Goal: Task Accomplishment & Management: Use online tool/utility

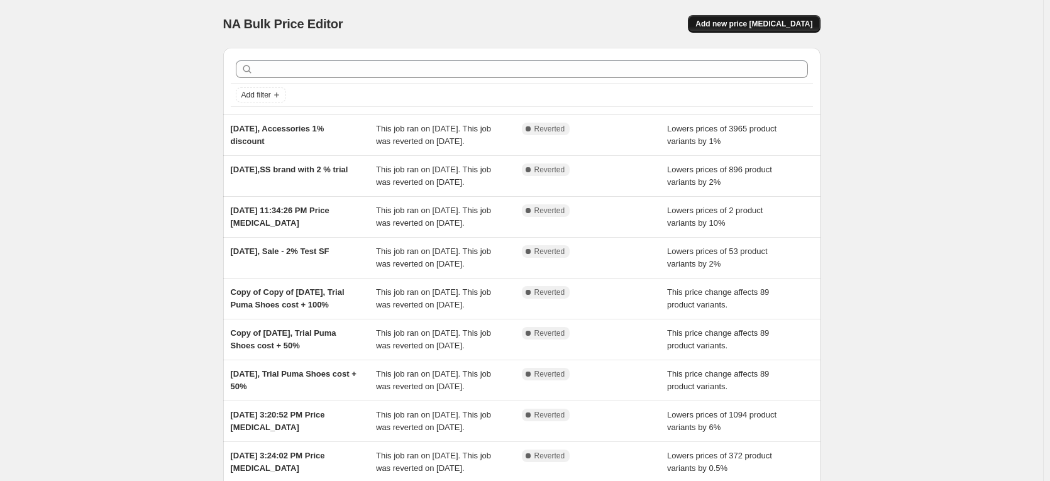
click at [755, 28] on span "Add new price change job" at bounding box center [754, 24] width 117 height 10
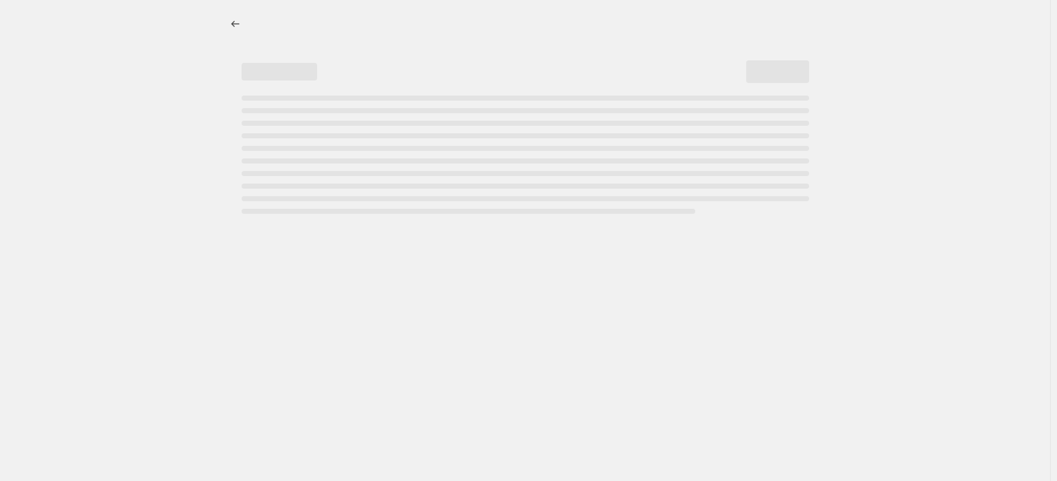
select select "percentage"
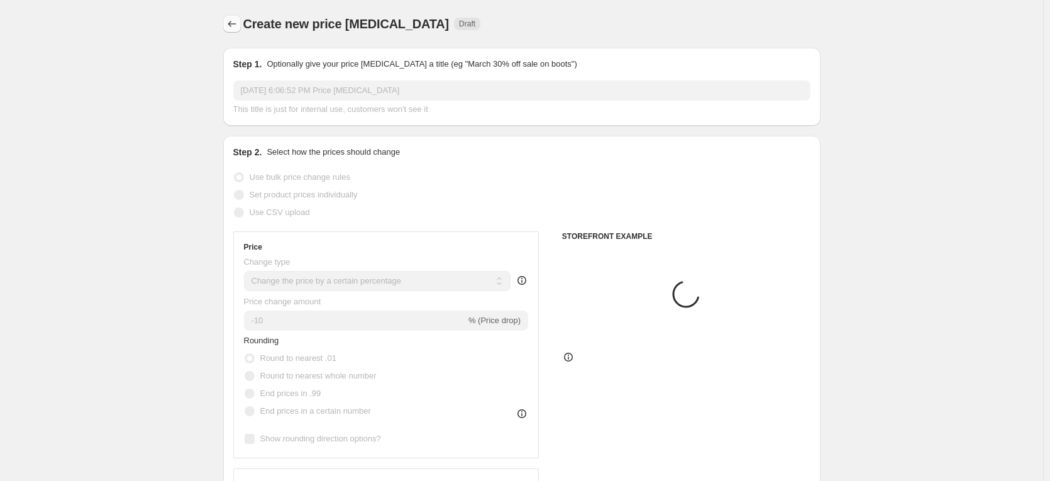
click at [231, 26] on icon "Price change jobs" at bounding box center [232, 24] width 13 height 13
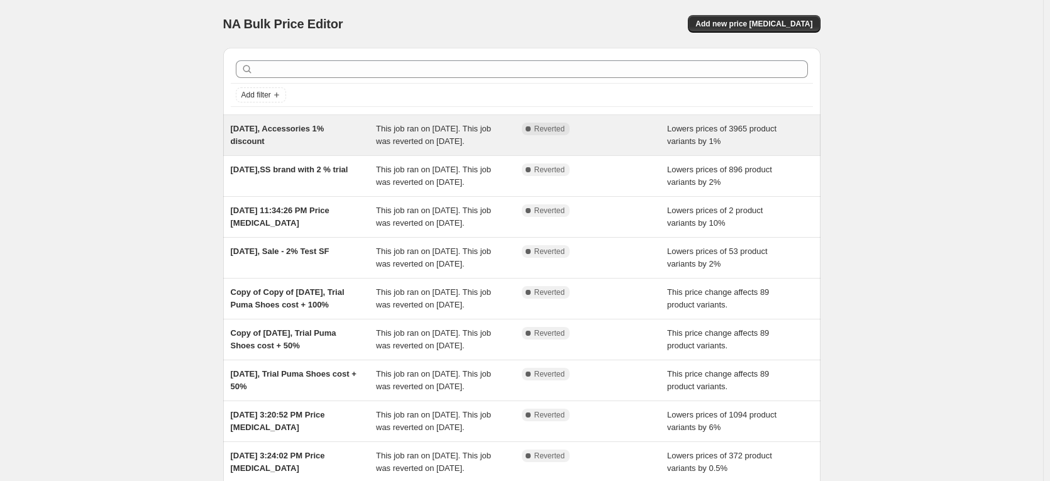
click at [302, 142] on div "[DATE], Accessories 1% discount" at bounding box center [304, 135] width 146 height 25
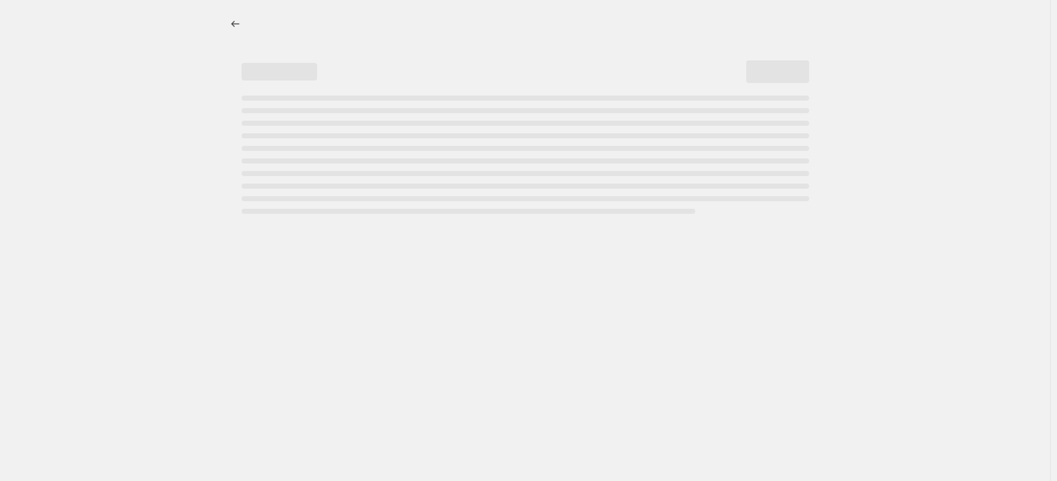
select select "percentage"
select select "no_change"
select select "collection"
select select "product_status"
select select "inventory_quantity"
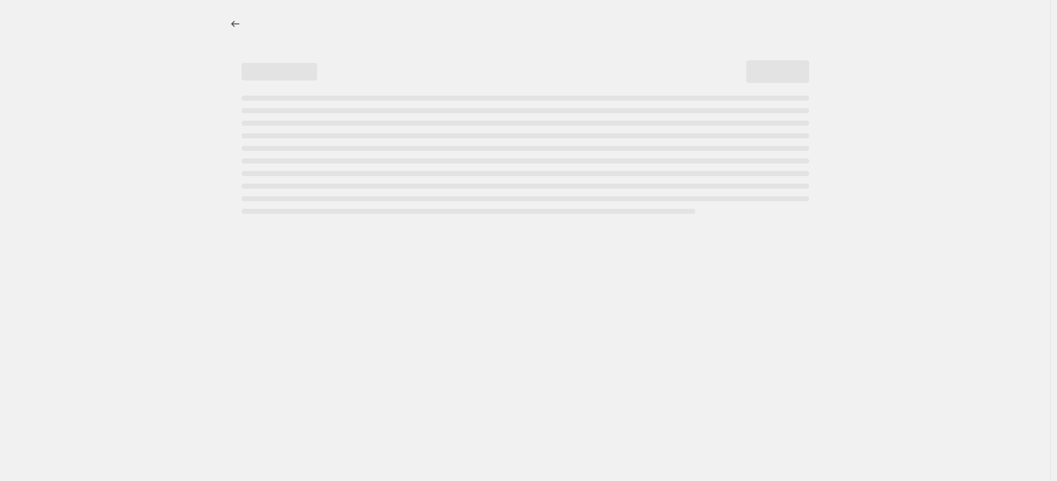
select select ">"
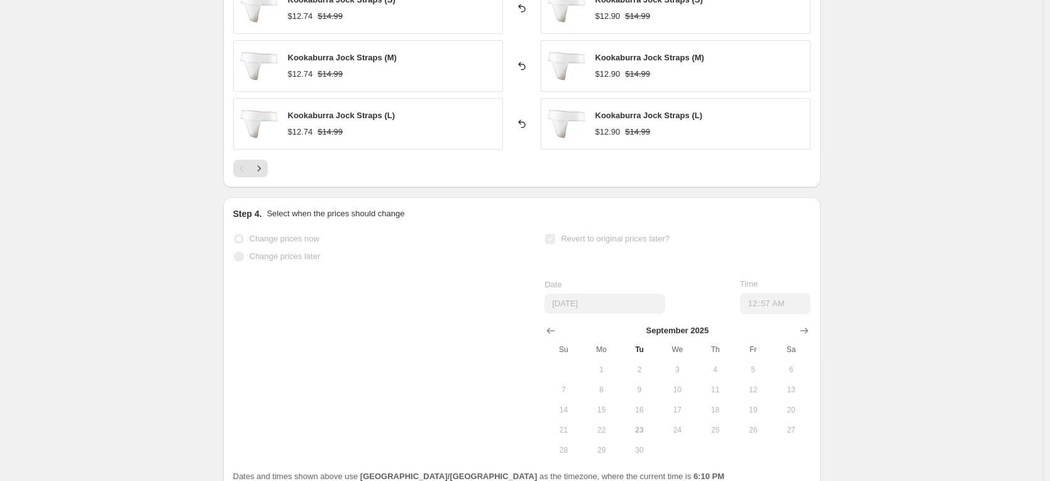
scroll to position [1258, 0]
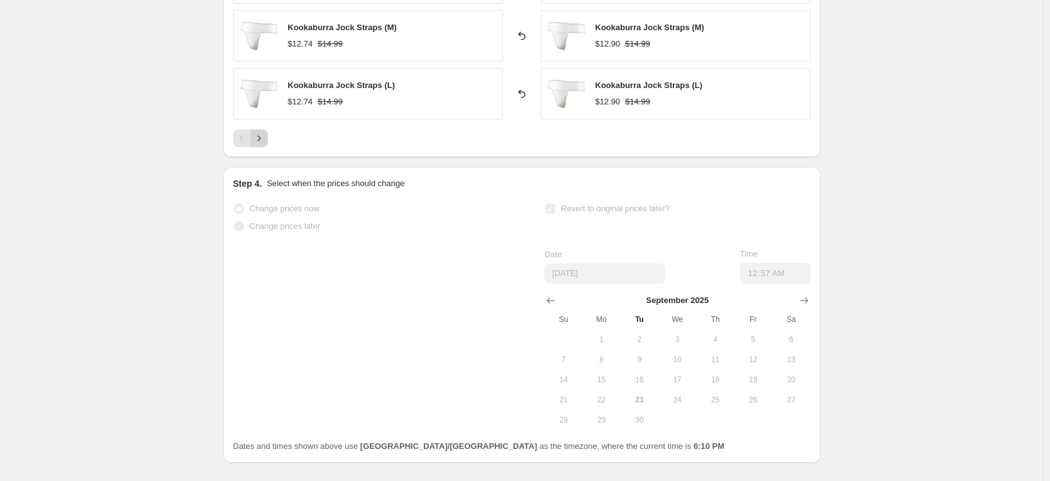
click at [261, 141] on icon "Next" at bounding box center [259, 138] width 13 height 13
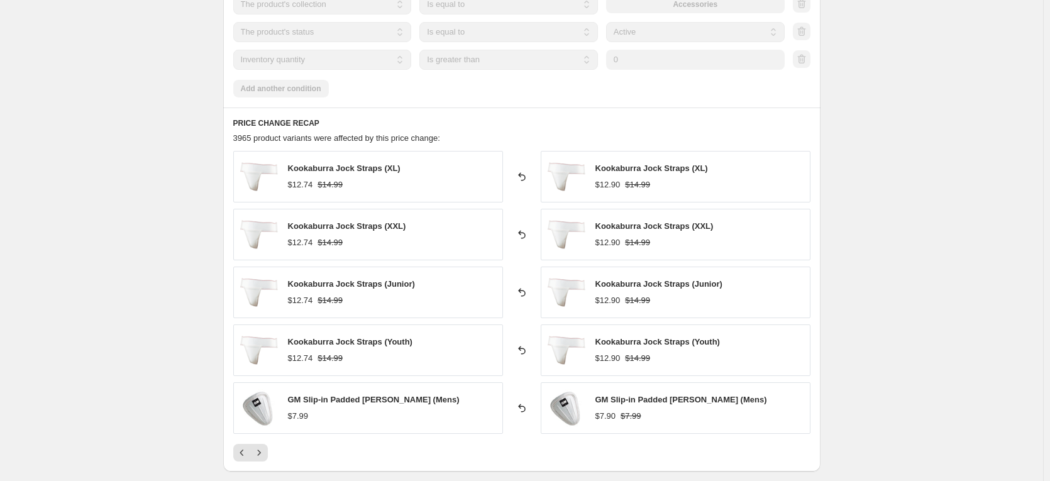
scroll to position [1048, 0]
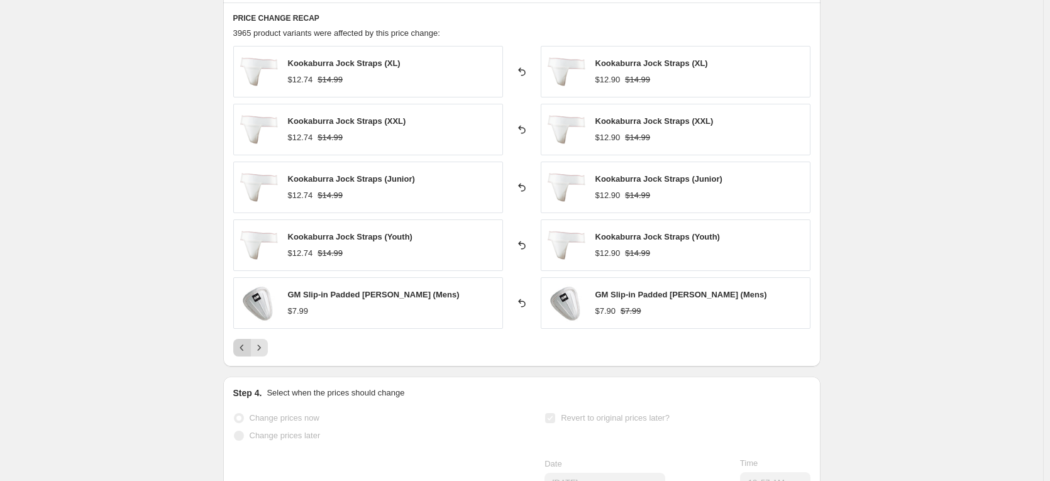
click at [240, 345] on icon "Previous" at bounding box center [242, 347] width 13 height 13
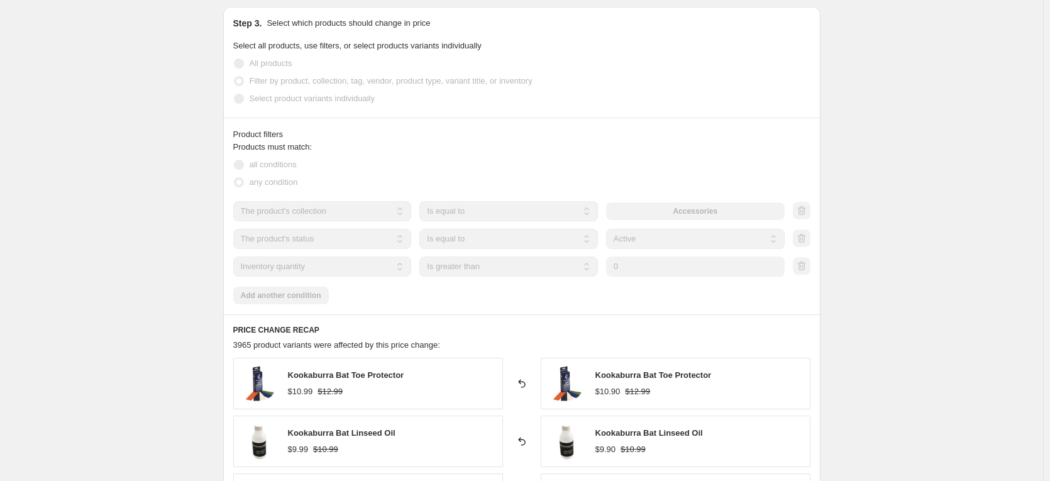
scroll to position [734, 0]
drag, startPoint x: 318, startPoint y: 151, endPoint x: 238, endPoint y: 140, distance: 81.3
click at [238, 140] on div "Product filters Products must match: all conditions any condition The product T…" at bounding box center [521, 218] width 597 height 197
copy div "Product filters Products must match:"
click at [343, 113] on div "Step 3. Select which products should change in price Select all products, use f…" at bounding box center [521, 64] width 597 height 111
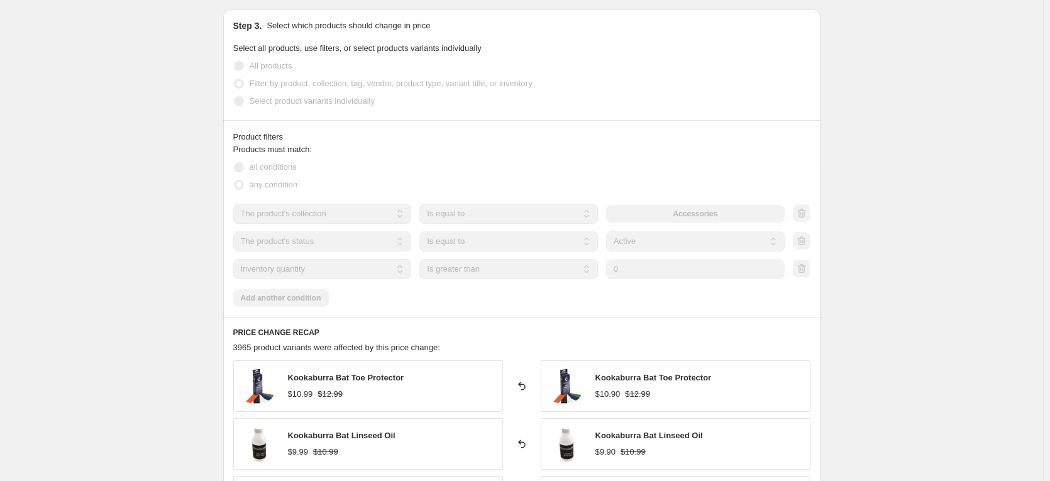
click at [378, 264] on div "The product The product's collection The product's tag The product's vendor The…" at bounding box center [521, 241] width 577 height 75
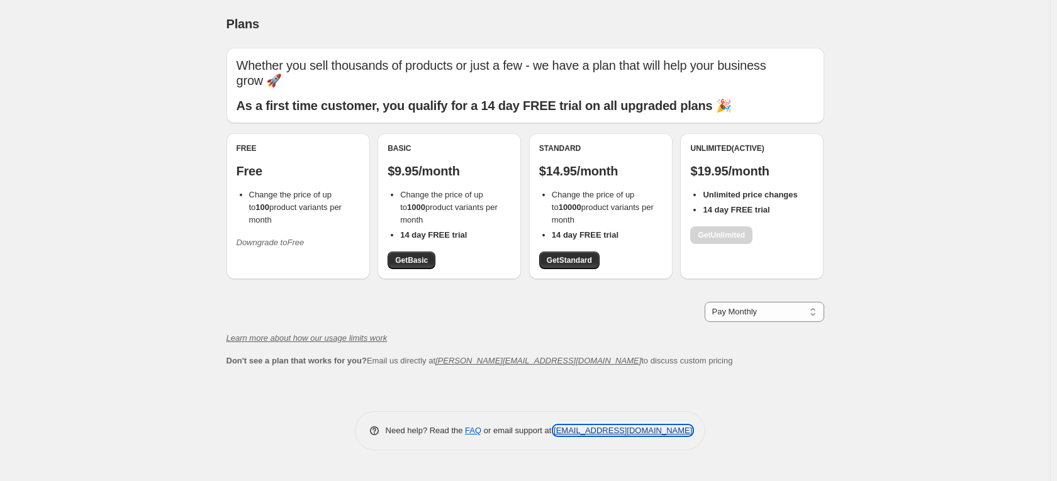
click at [598, 433] on link "[EMAIL_ADDRESS][DOMAIN_NAME]" at bounding box center [622, 430] width 138 height 9
click at [761, 314] on select "Pay Monthly Pay Yearly (Save 16%)" at bounding box center [763, 312] width 119 height 20
click at [609, 430] on link "[EMAIL_ADDRESS][DOMAIN_NAME]" at bounding box center [622, 430] width 138 height 9
click at [626, 428] on link "[EMAIL_ADDRESS][DOMAIN_NAME]" at bounding box center [622, 430] width 138 height 9
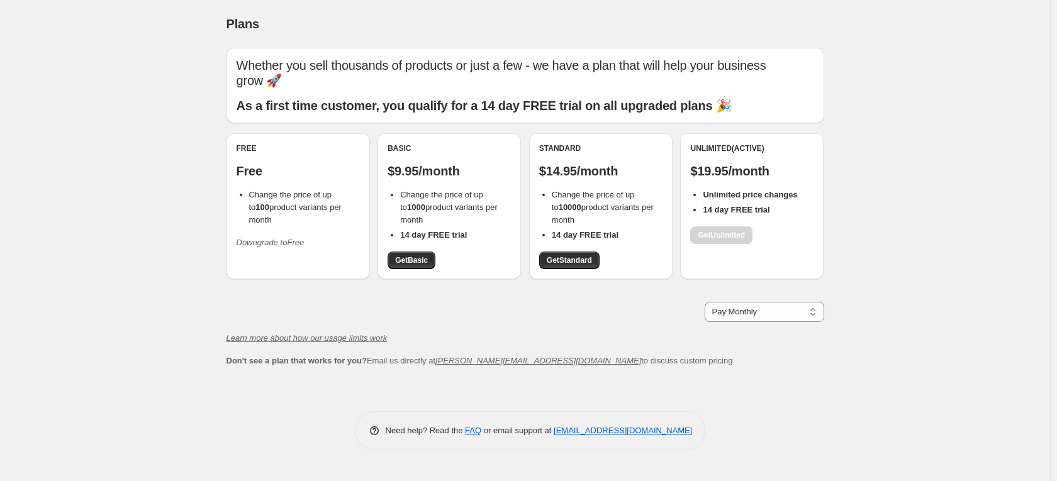
drag, startPoint x: 702, startPoint y: 431, endPoint x: 552, endPoint y: 434, distance: 149.7
click at [552, 434] on div "Need help? Read the FAQ or email support at support+a48923@northern-apps.com" at bounding box center [530, 430] width 351 height 39
copy link "[EMAIL_ADDRESS][DOMAIN_NAME]"
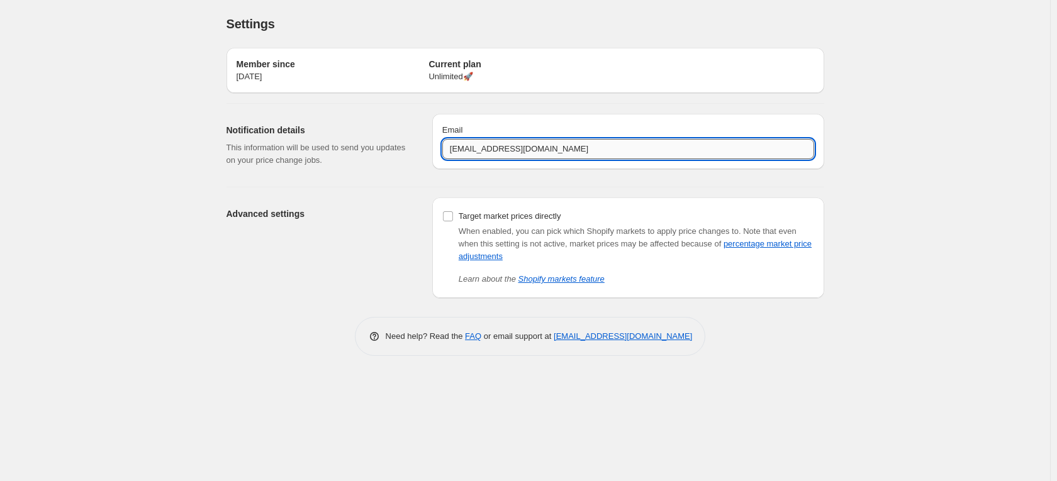
click at [559, 150] on input "cs@cricketstoreonline.com" at bounding box center [628, 149] width 372 height 20
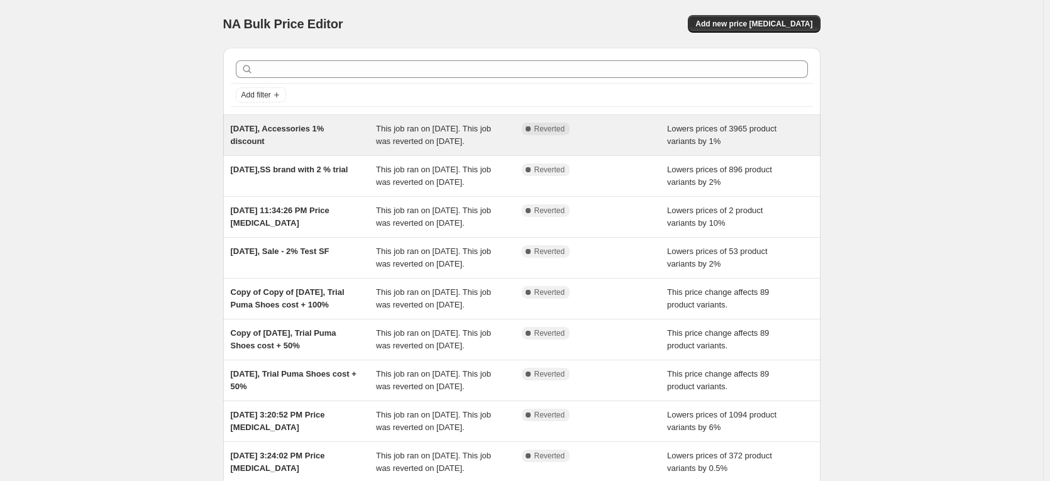
click at [289, 136] on div "[DATE], Accessories 1% discount" at bounding box center [304, 135] width 146 height 25
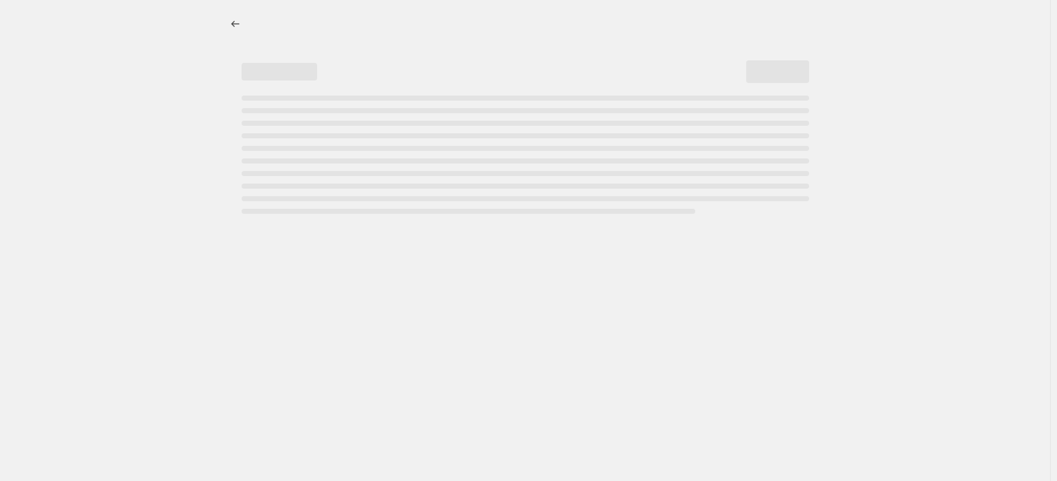
select select "percentage"
select select "no_change"
select select "collection"
select select "product_status"
select select "inventory_quantity"
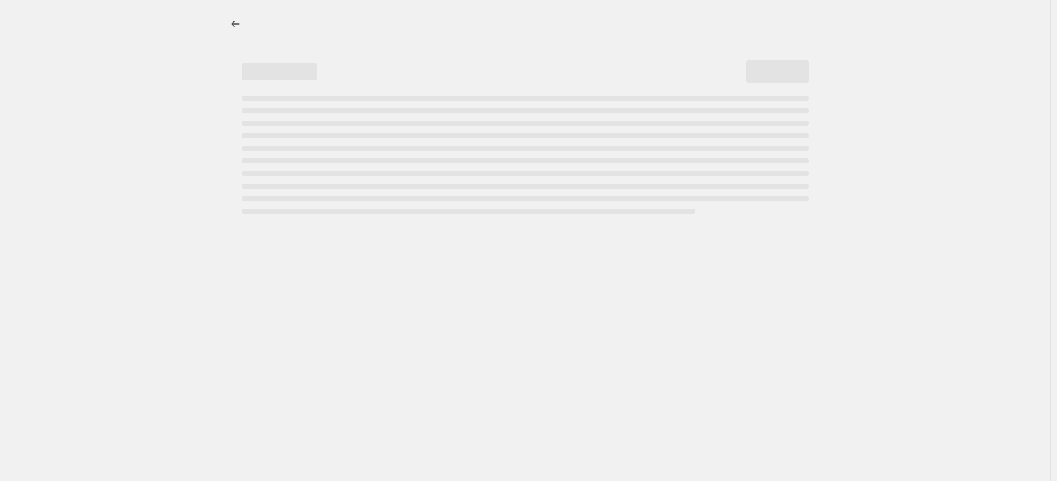
select select ">"
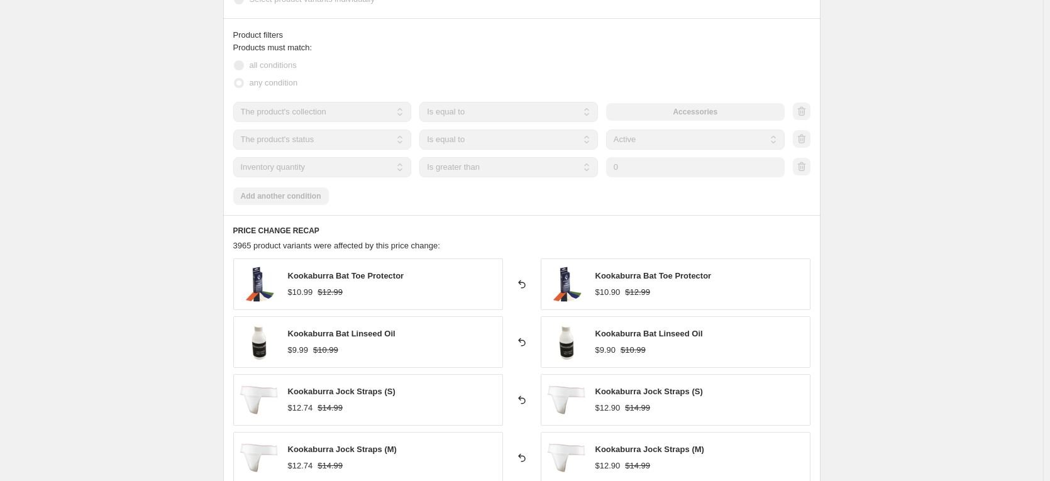
scroll to position [838, 0]
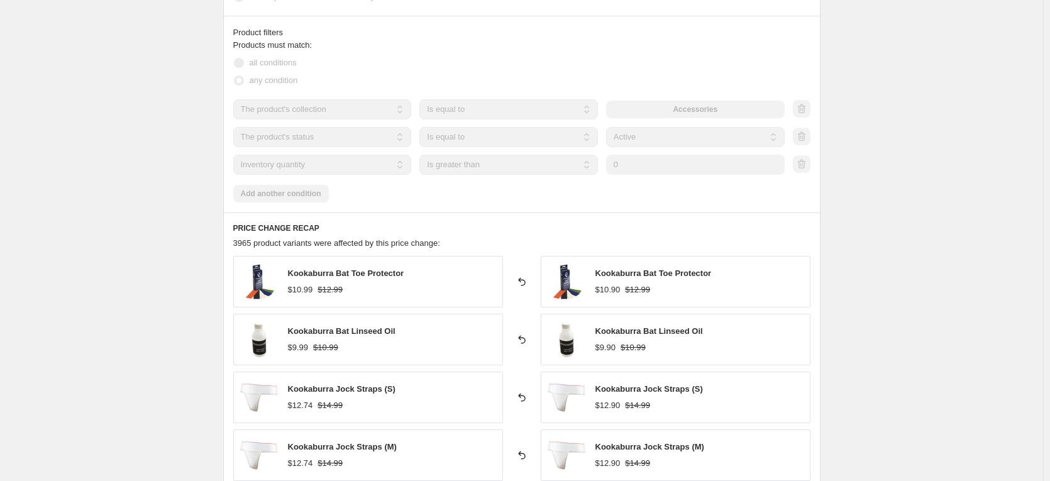
click at [244, 65] on span at bounding box center [239, 63] width 10 height 10
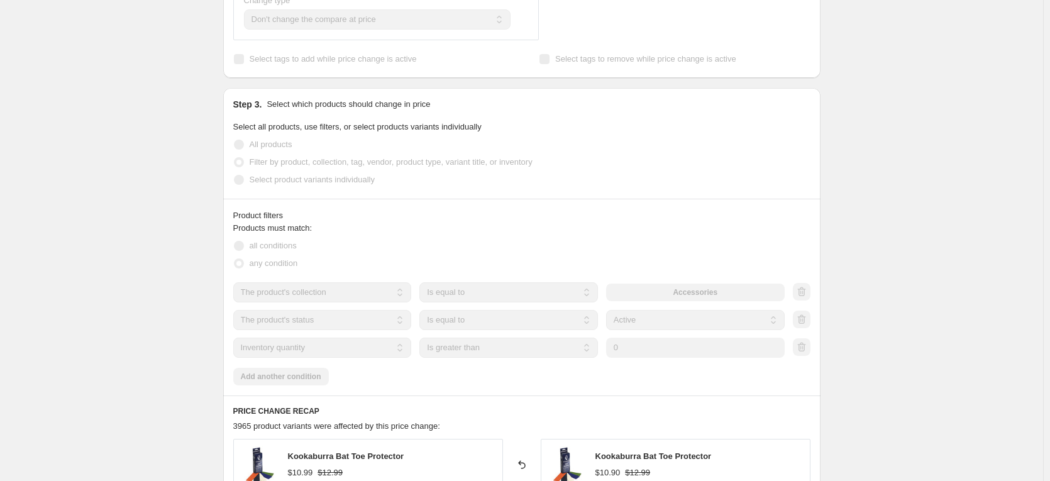
scroll to position [629, 0]
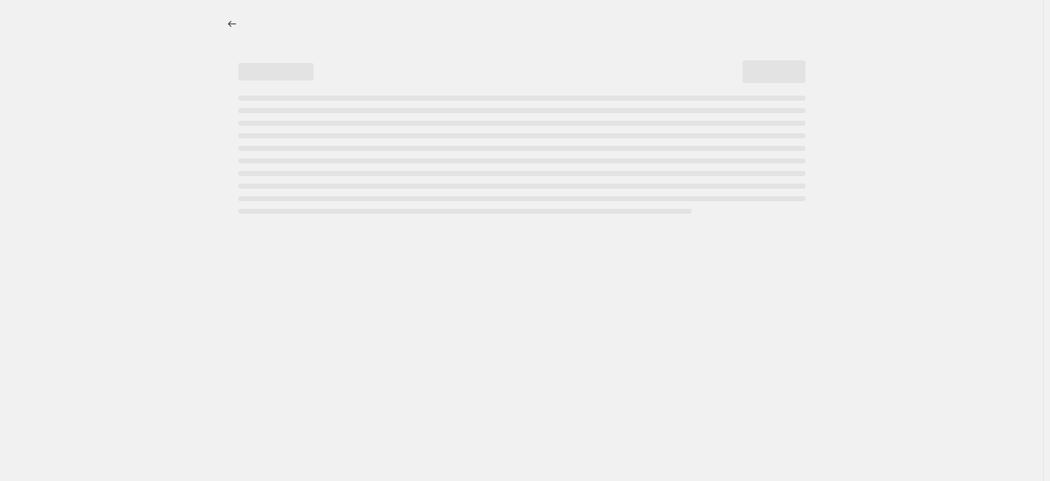
select select "percentage"
select select "no_change"
select select "collection"
select select "product_status"
select select "inventory_quantity"
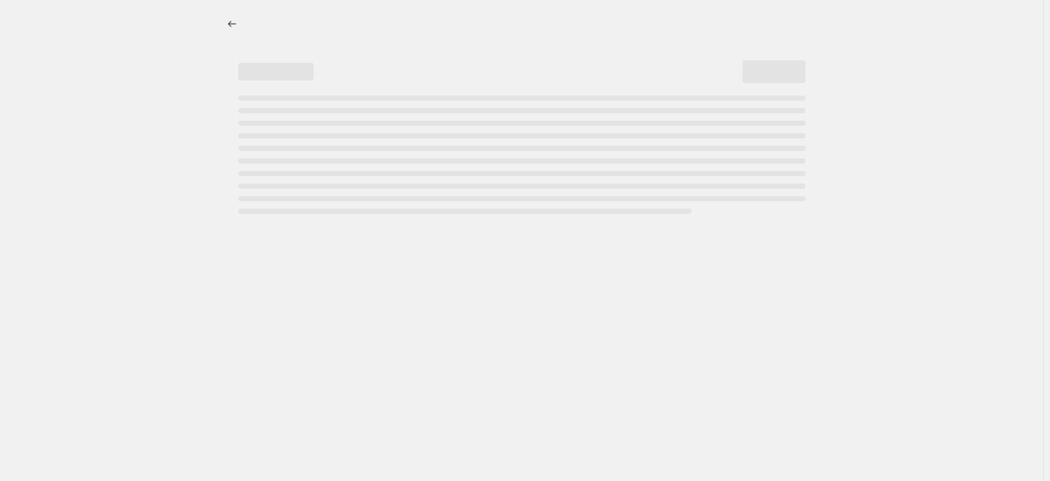
select select ">"
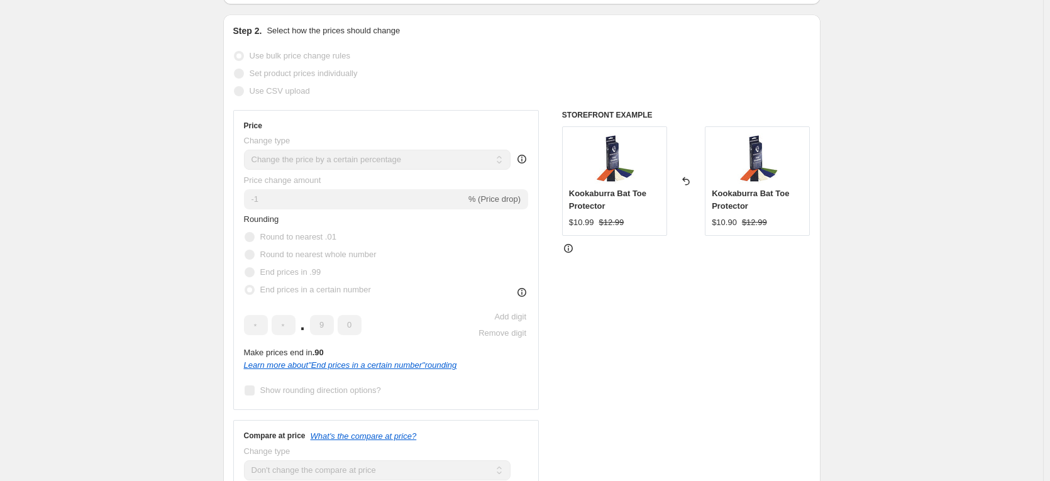
scroll to position [209, 0]
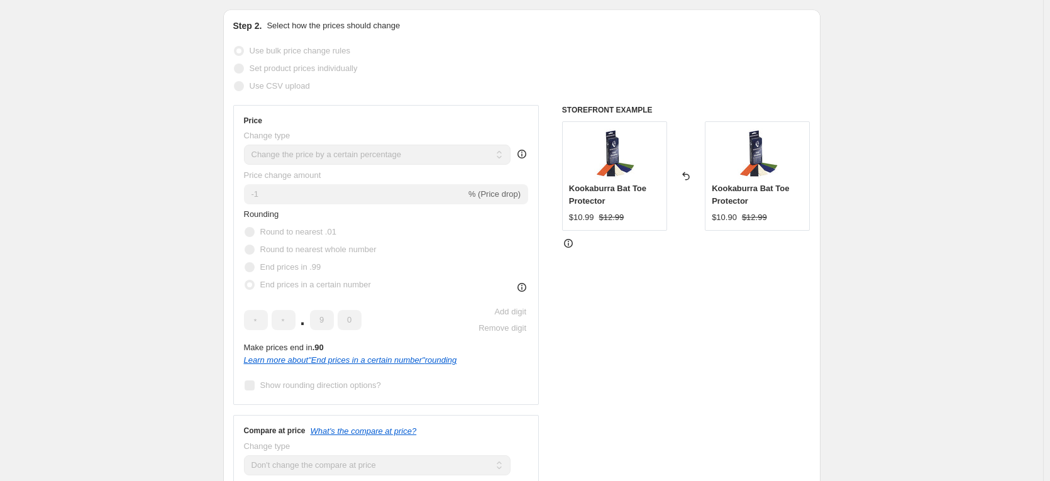
click at [522, 153] on icon at bounding box center [522, 154] width 13 height 13
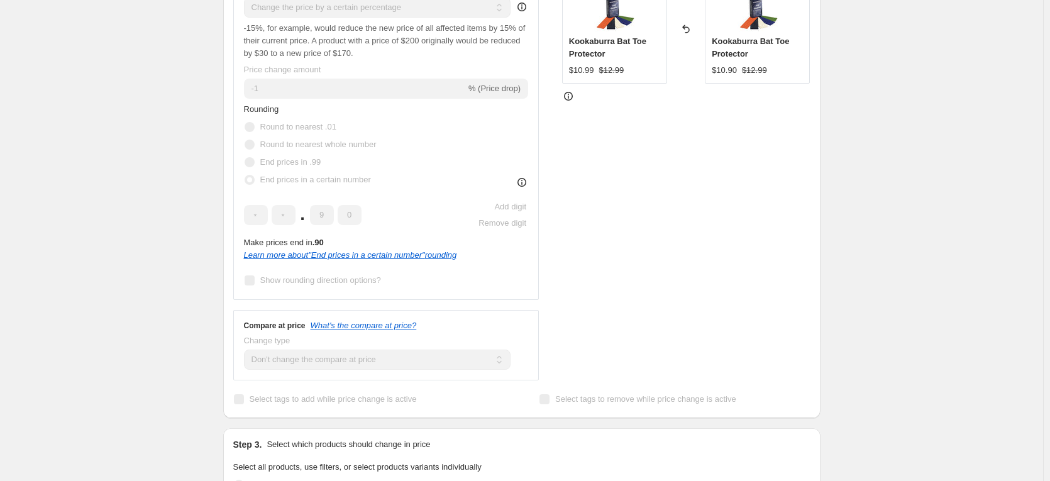
scroll to position [314, 0]
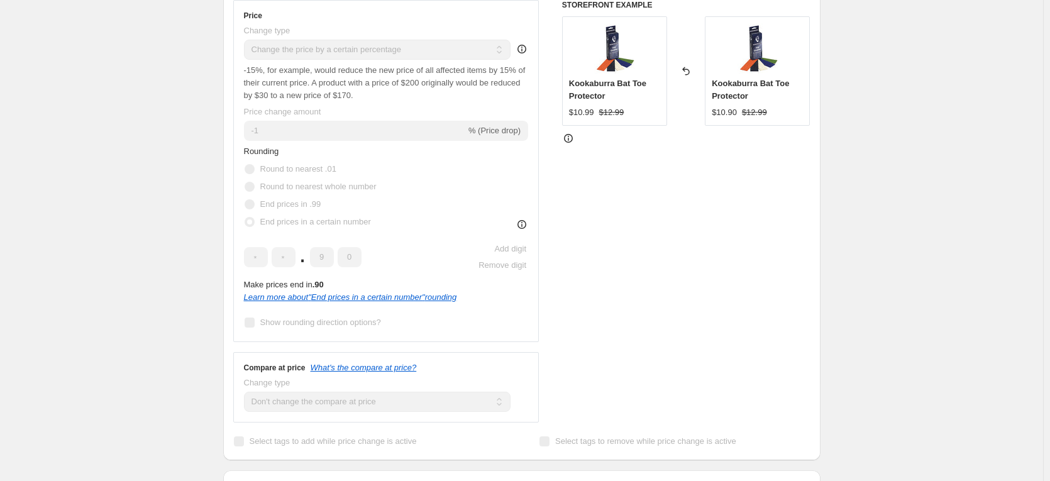
click at [523, 48] on icon at bounding box center [522, 49] width 13 height 13
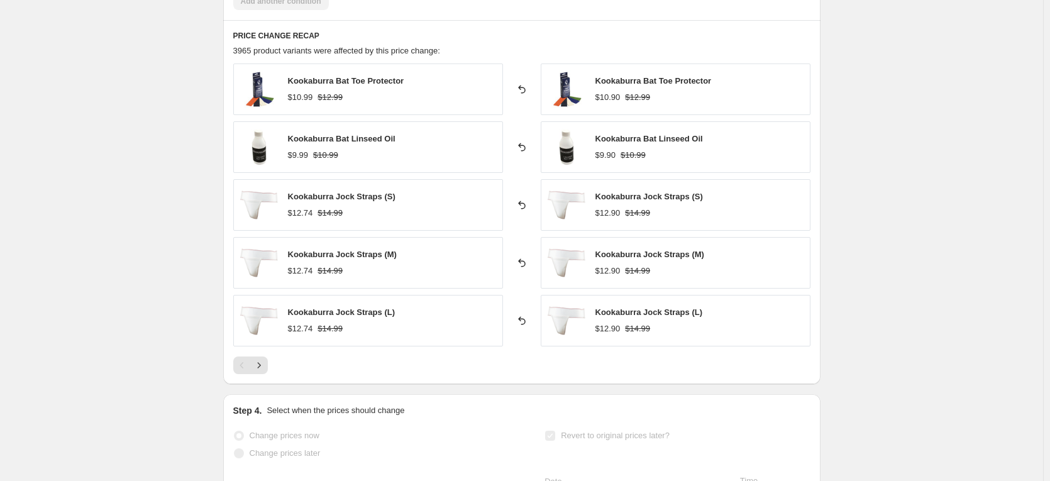
scroll to position [1153, 0]
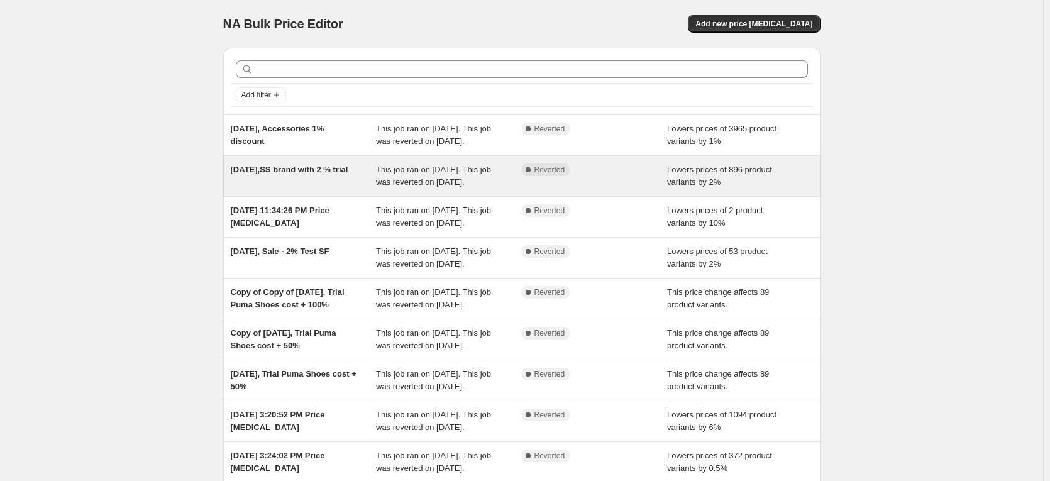
click at [405, 187] on span "This job ran on [DATE]. This job was reverted on [DATE]." at bounding box center [433, 176] width 115 height 22
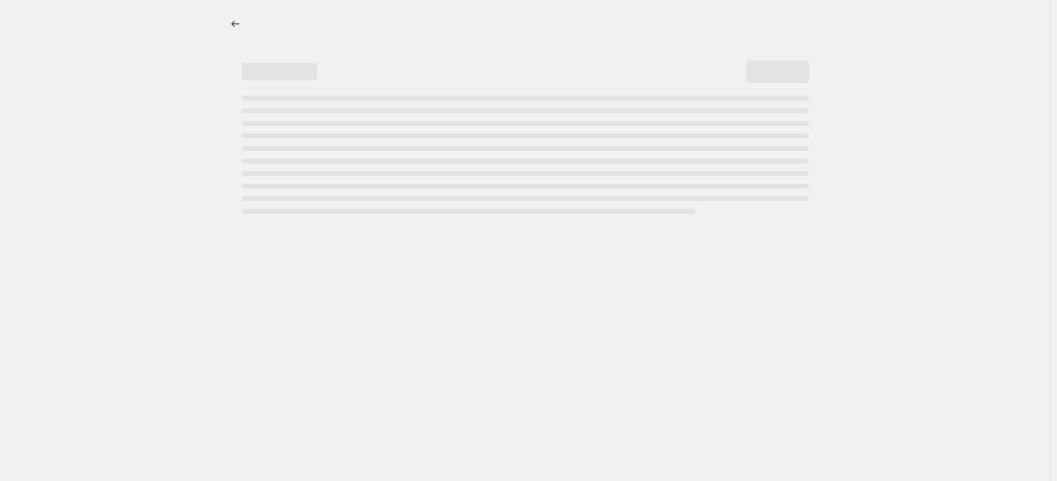
select select "percentage"
select select "no_change"
select select "vendor"
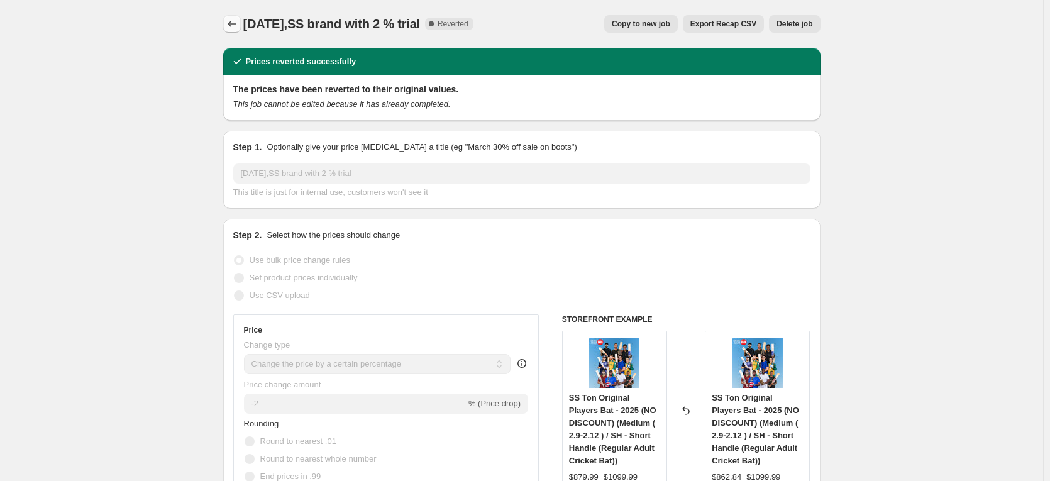
click at [231, 30] on icon "Price change jobs" at bounding box center [232, 24] width 13 height 13
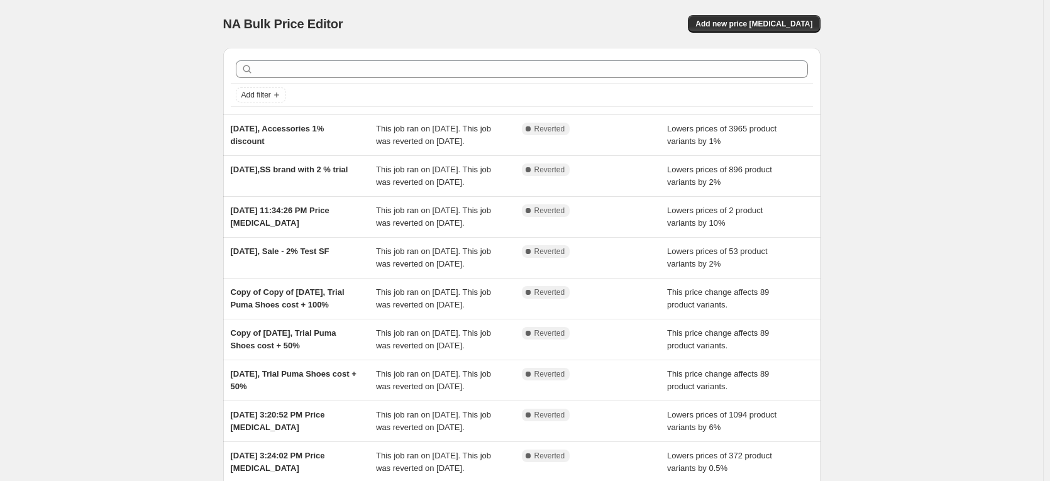
click at [346, 109] on div "Add filter" at bounding box center [521, 81] width 597 height 67
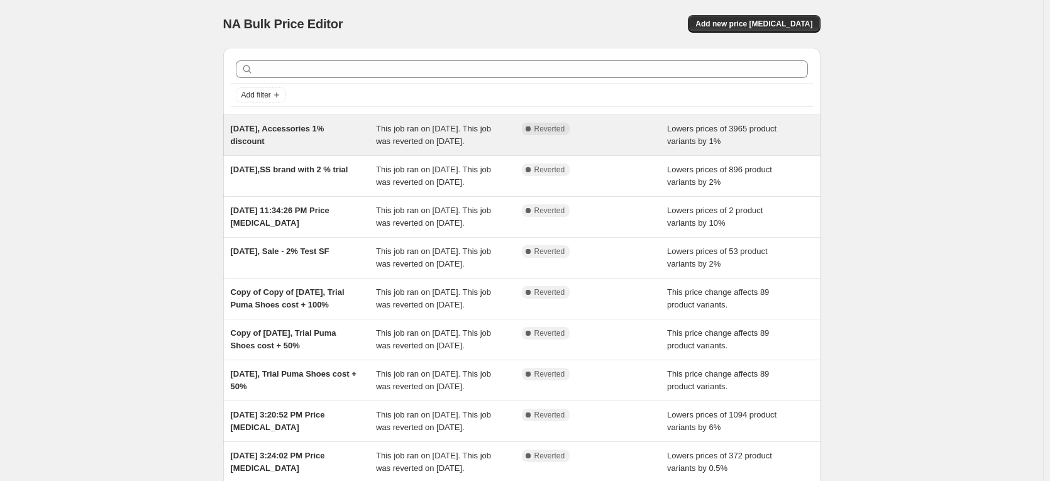
click at [354, 139] on div "[DATE], Accessories 1% discount" at bounding box center [304, 135] width 146 height 25
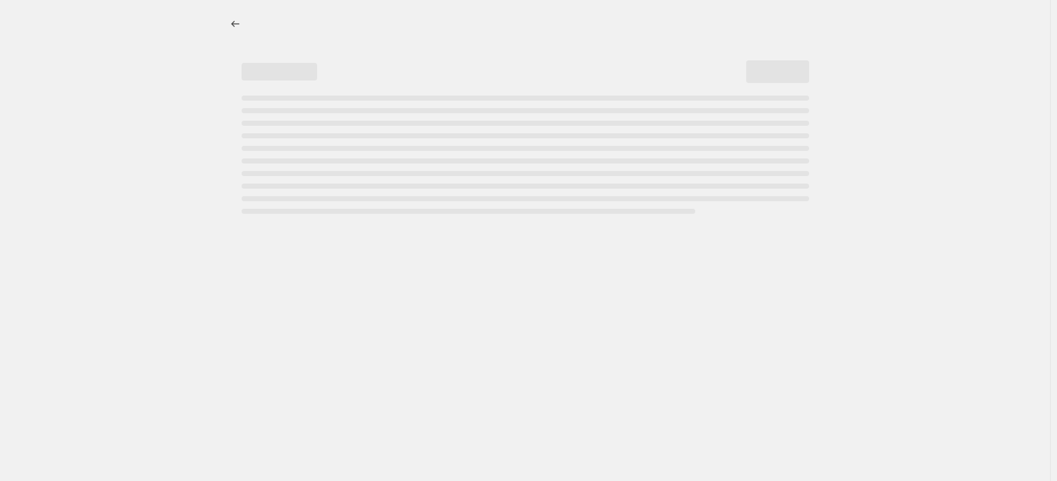
select select "percentage"
select select "no_change"
select select "collection"
select select "product_status"
select select "inventory_quantity"
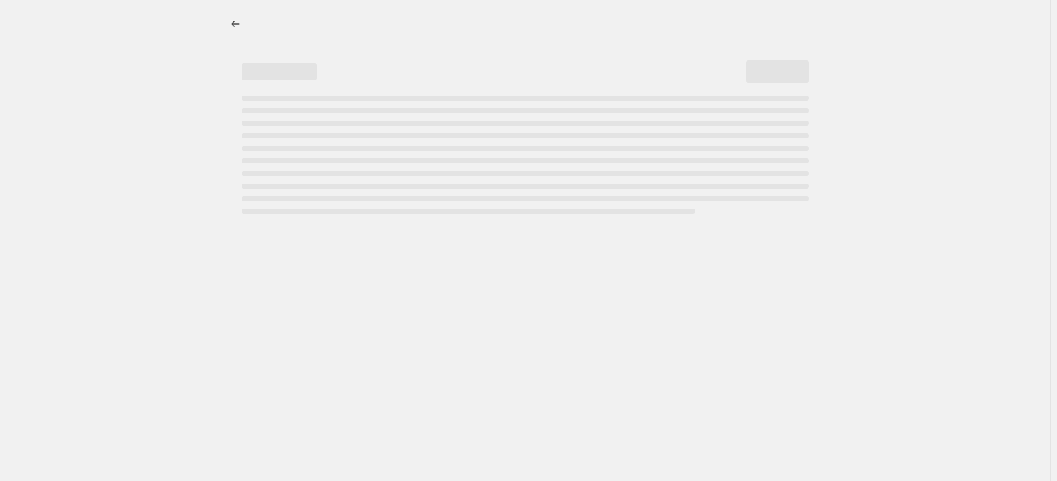
select select ">"
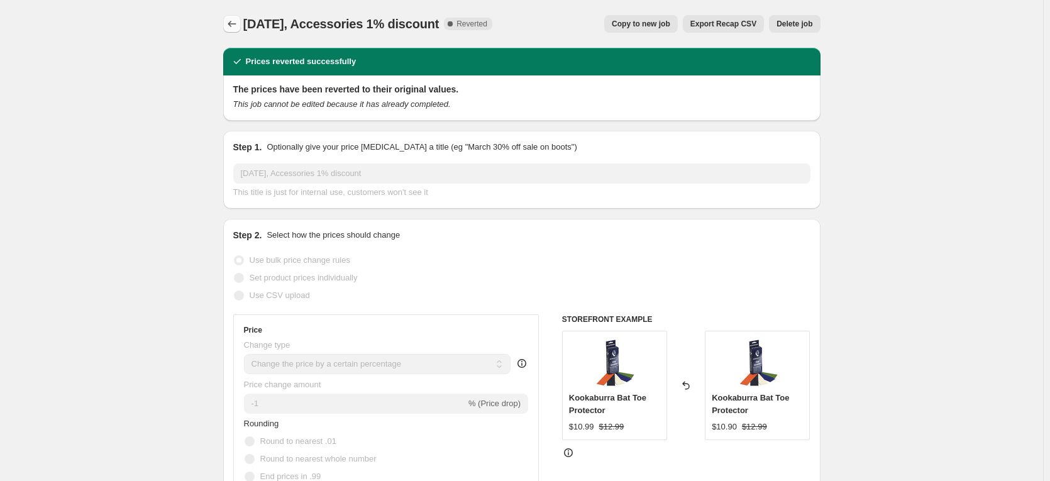
click at [240, 31] on button "Price change jobs" at bounding box center [232, 24] width 18 height 18
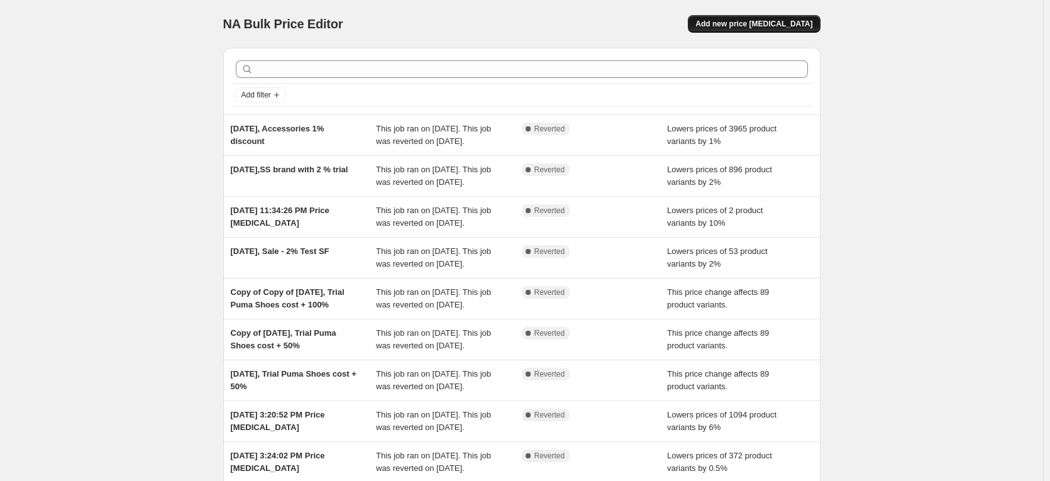
click at [765, 24] on span "Add new price [MEDICAL_DATA]" at bounding box center [754, 24] width 117 height 10
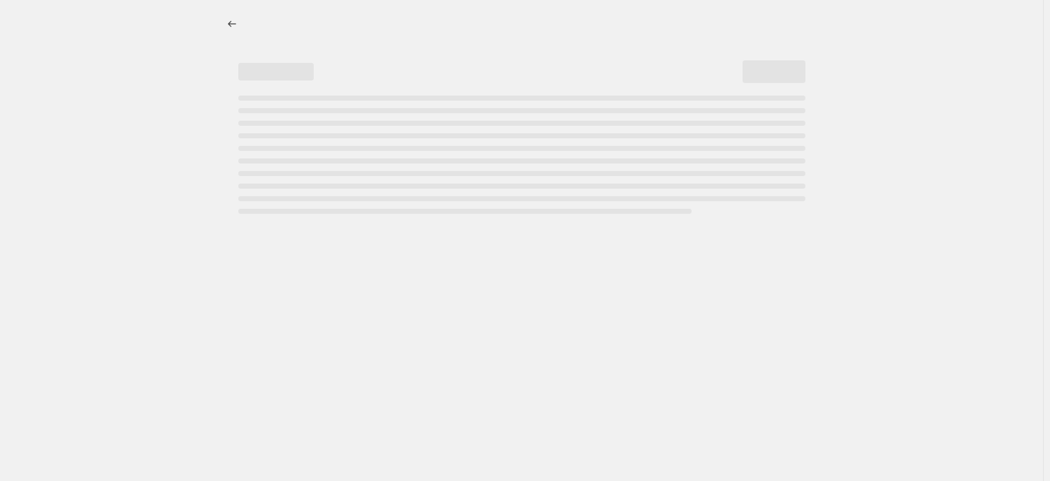
select select "percentage"
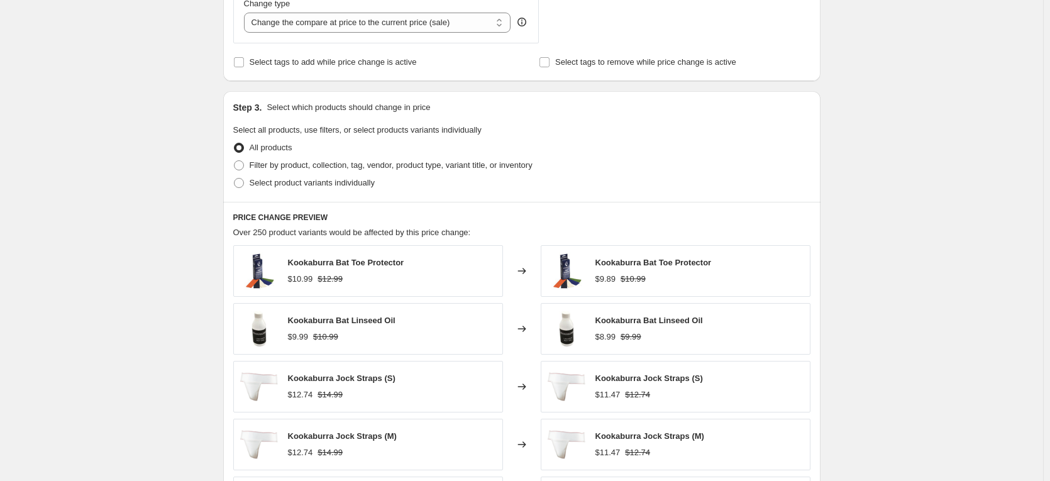
scroll to position [524, 0]
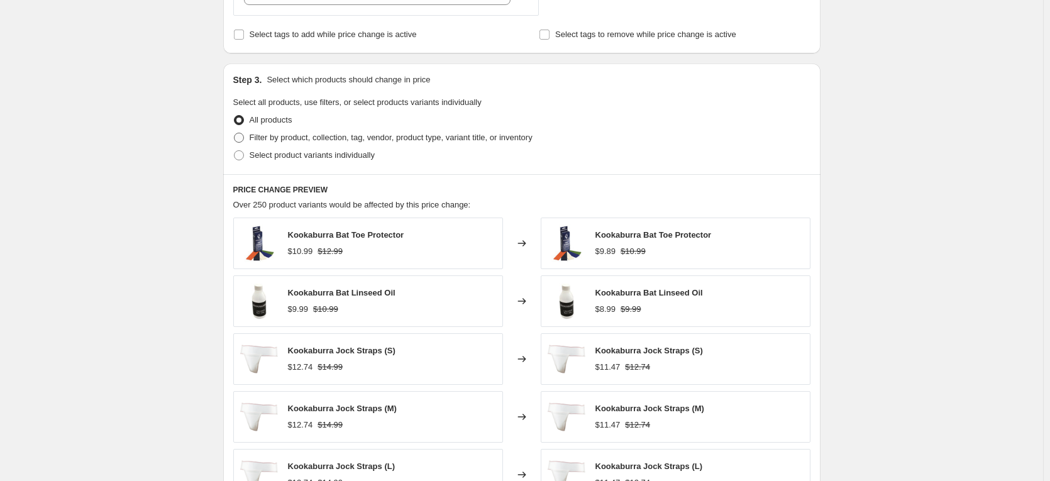
click at [241, 137] on span at bounding box center [239, 138] width 10 height 10
click at [235, 133] on input "Filter by product, collection, tag, vendor, product type, variant title, or inv…" at bounding box center [234, 133] width 1 height 1
radio input "true"
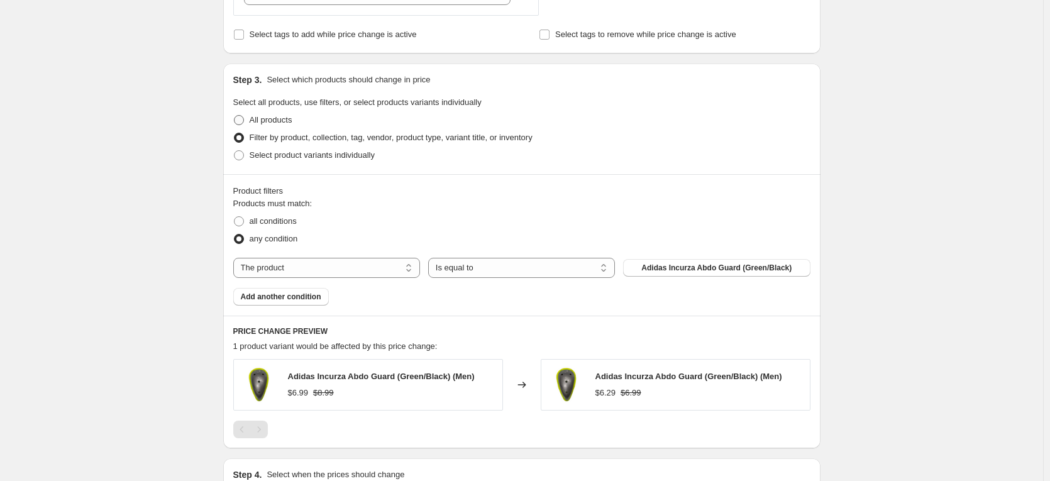
click at [241, 119] on span at bounding box center [239, 120] width 10 height 10
click at [235, 116] on input "All products" at bounding box center [234, 115] width 1 height 1
radio input "true"
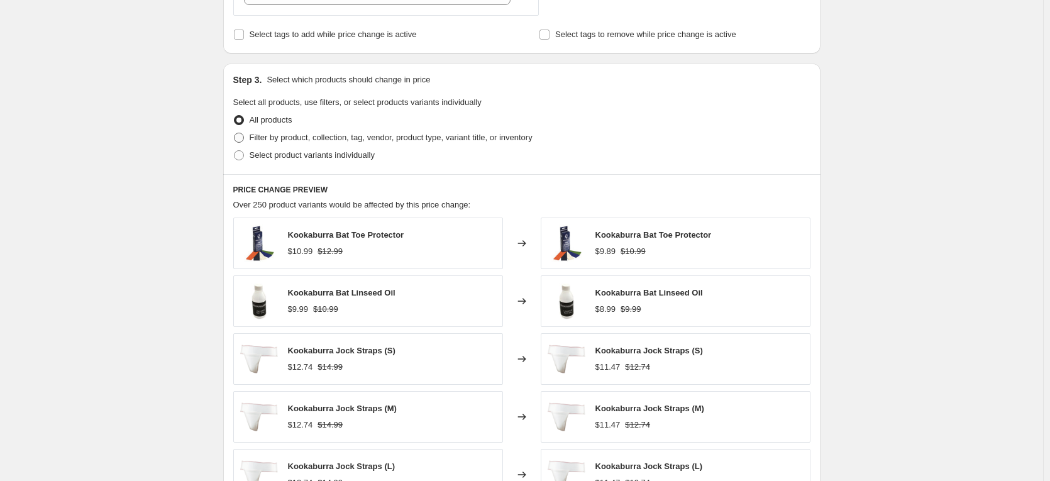
click at [243, 132] on span at bounding box center [238, 137] width 11 height 11
click at [235, 133] on input "Filter by product, collection, tag, vendor, product type, variant title, or inv…" at bounding box center [234, 133] width 1 height 1
radio input "true"
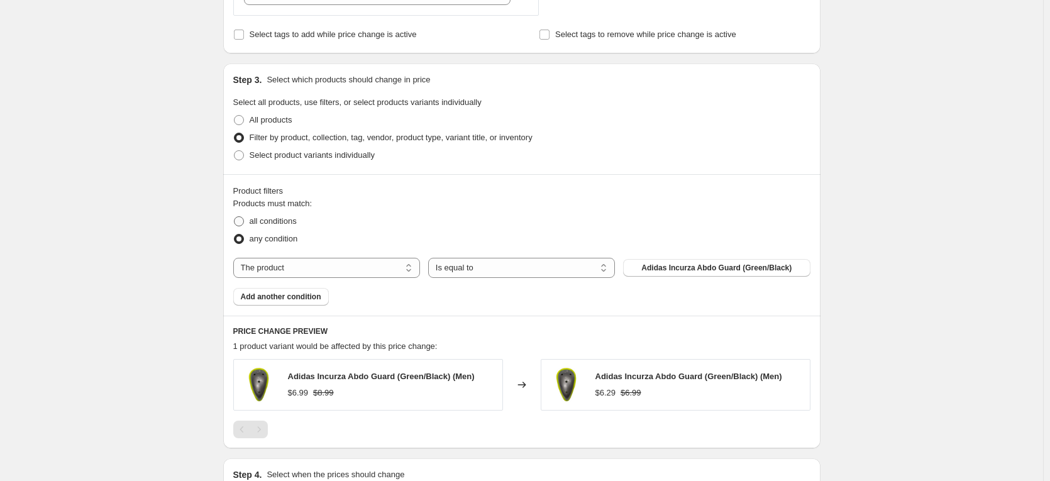
click at [244, 222] on span at bounding box center [239, 221] width 10 height 10
click at [235, 217] on input "all conditions" at bounding box center [234, 216] width 1 height 1
radio input "true"
click at [272, 297] on span "Add another condition" at bounding box center [281, 297] width 80 height 10
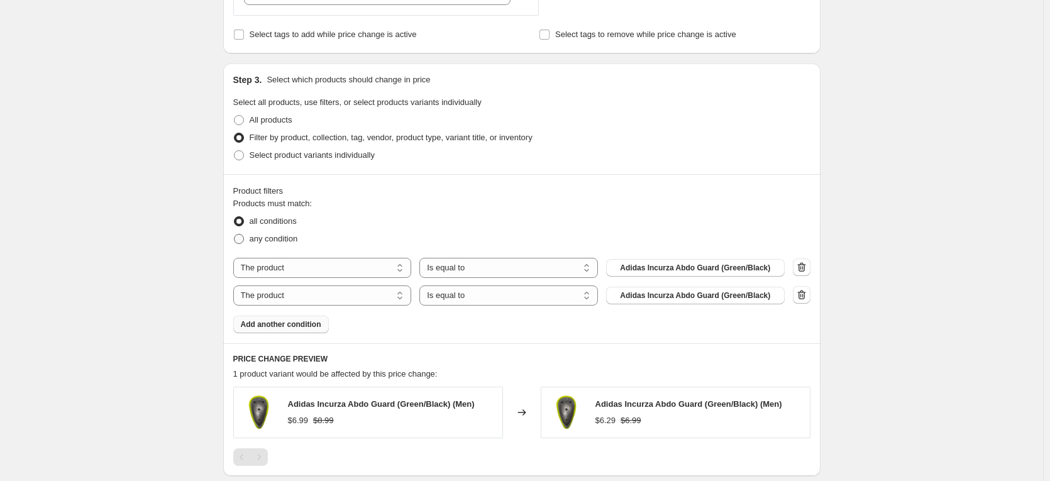
click at [237, 237] on span at bounding box center [239, 239] width 10 height 10
click at [235, 235] on input "any condition" at bounding box center [234, 234] width 1 height 1
radio input "true"
click at [230, 218] on div "Product filters Products must match: all conditions any condition The product T…" at bounding box center [521, 258] width 597 height 169
click at [241, 221] on span at bounding box center [239, 221] width 10 height 10
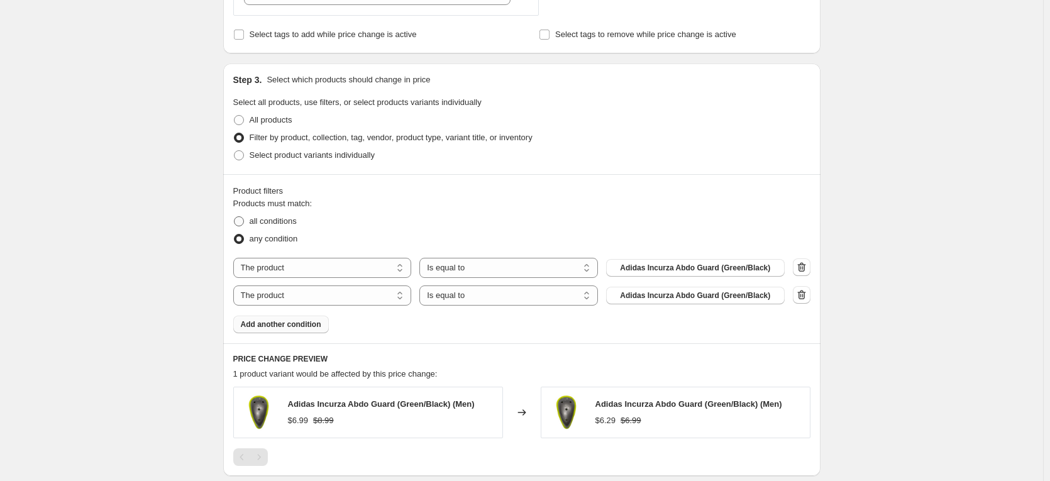
click at [235, 217] on input "all conditions" at bounding box center [234, 216] width 1 height 1
radio input "true"
click at [237, 241] on span at bounding box center [239, 239] width 10 height 10
click at [235, 235] on input "any condition" at bounding box center [234, 234] width 1 height 1
radio input "true"
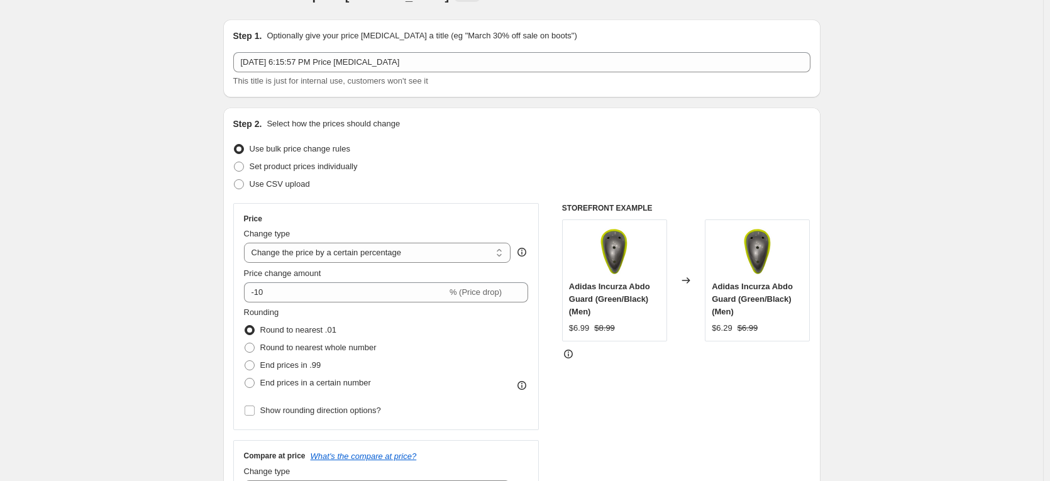
scroll to position [0, 0]
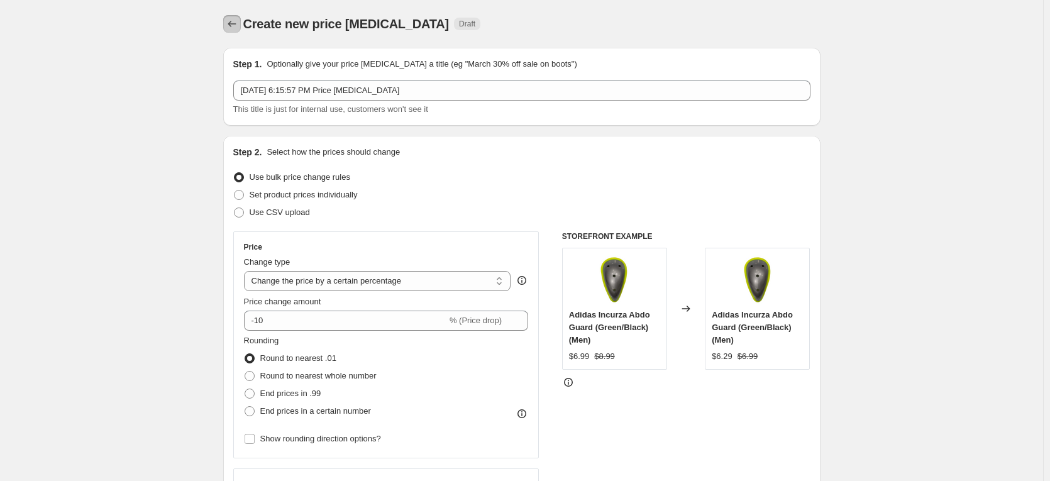
click at [231, 29] on icon "Price change jobs" at bounding box center [232, 24] width 13 height 13
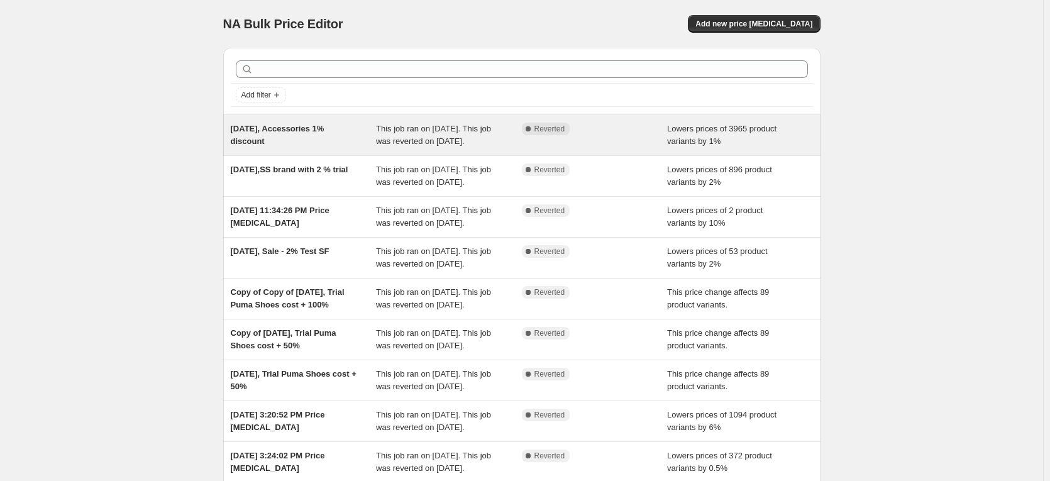
click at [369, 141] on div "[DATE], Accessories 1% discount" at bounding box center [304, 135] width 146 height 25
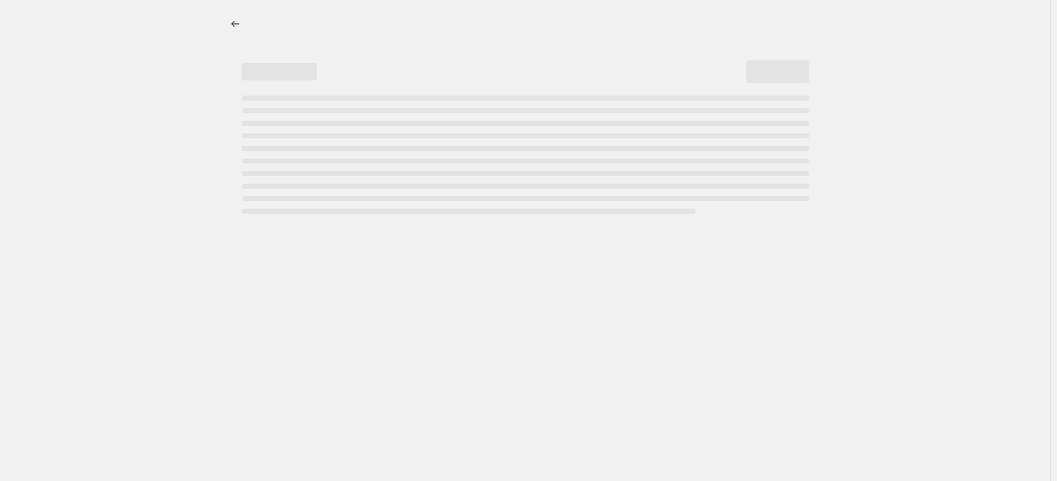
select select "percentage"
select select "no_change"
select select "collection"
select select "product_status"
select select "inventory_quantity"
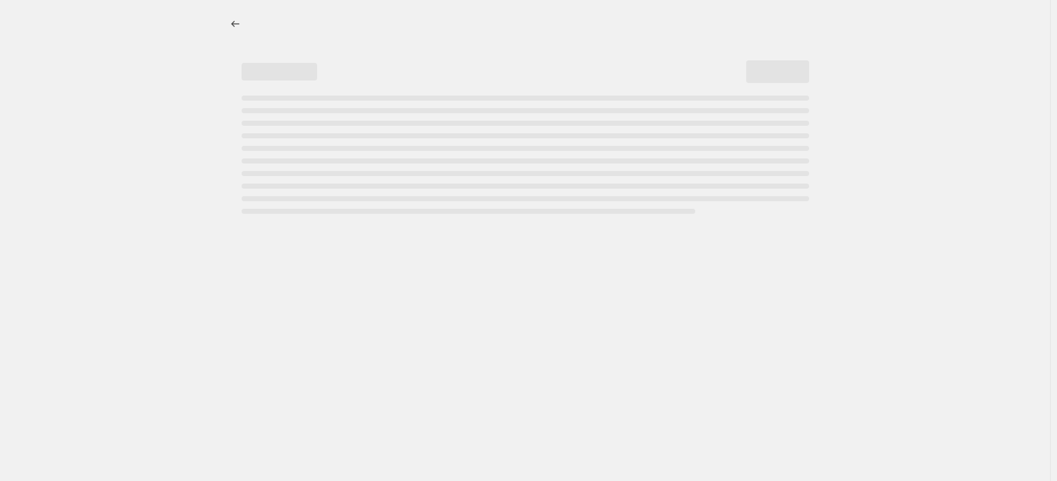
select select ">"
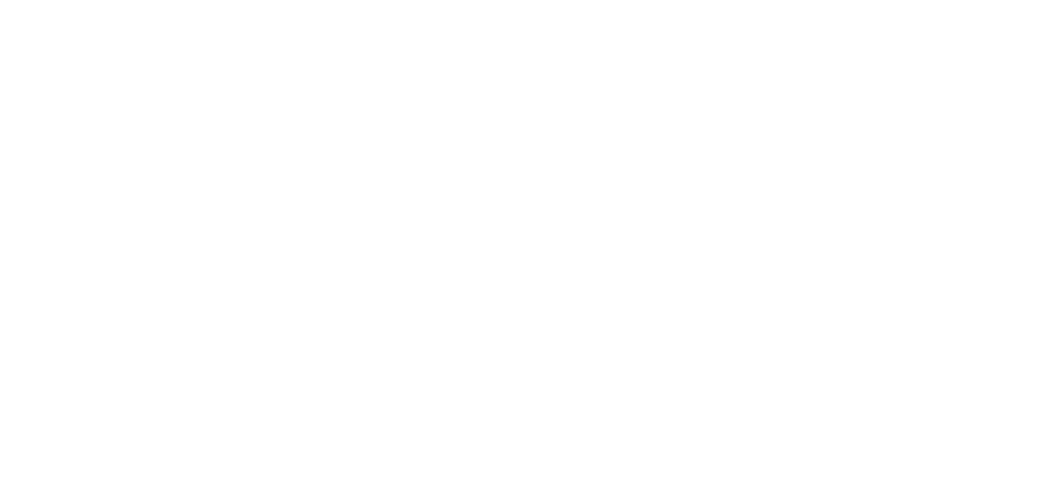
select select "percentage"
select select "no_change"
select select "collection"
select select "product_status"
select select "inventory_quantity"
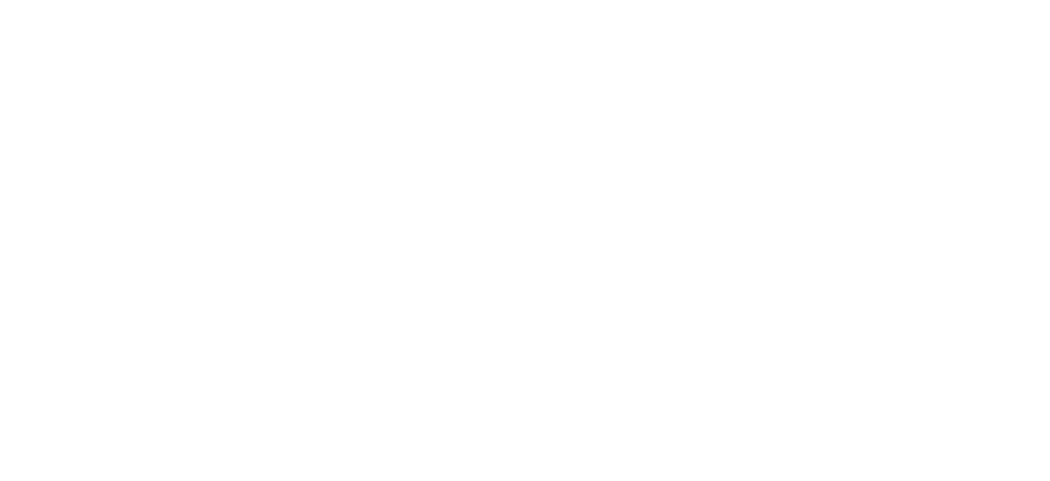
select select ">"
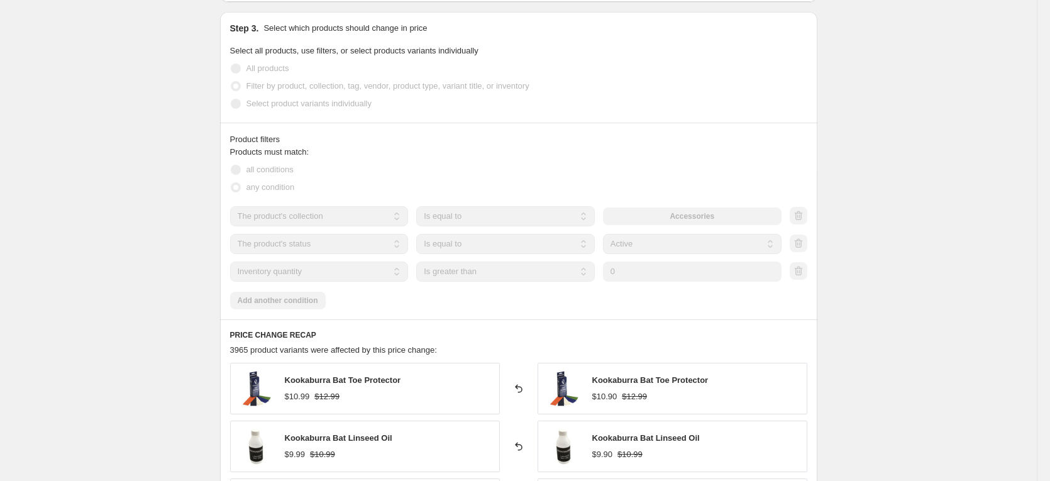
scroll to position [734, 0]
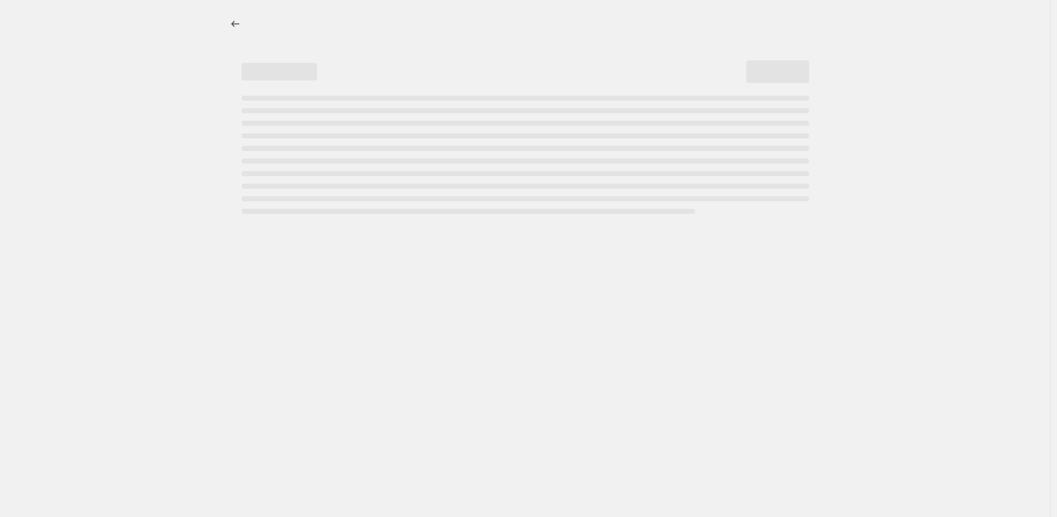
select select "percentage"
select select "no_change"
select select "collection"
select select "product_status"
select select "inventory_quantity"
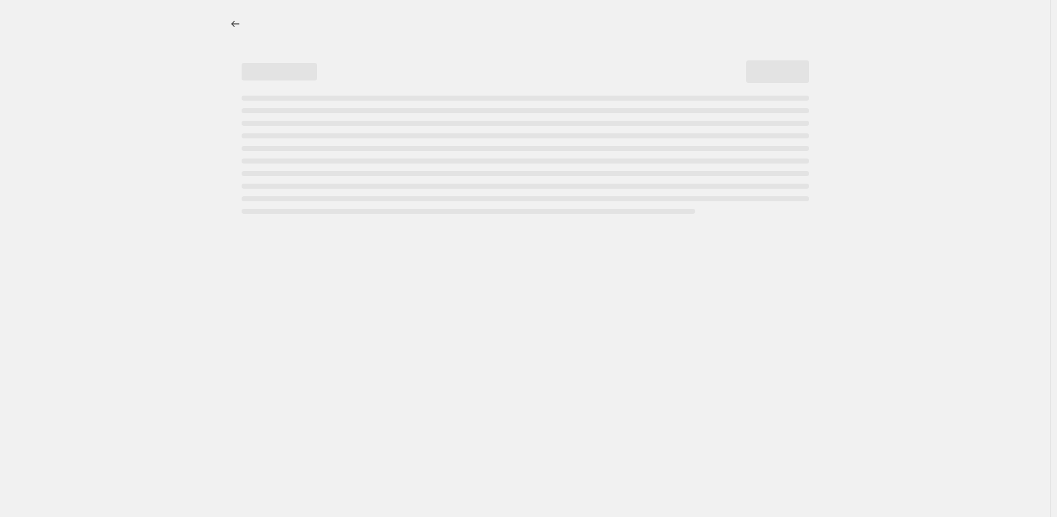
select select ">"
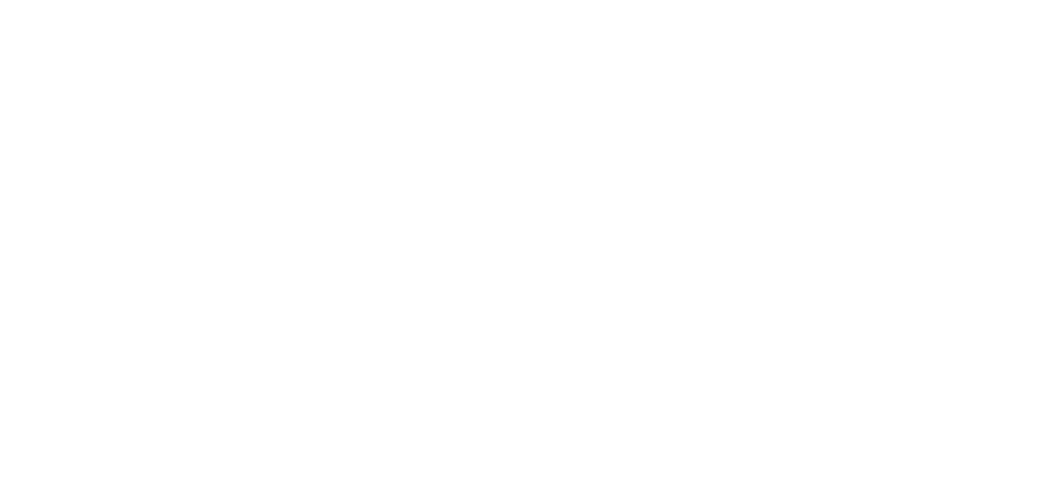
select select "percentage"
select select "no_change"
select select "collection"
select select "product_status"
select select "inventory_quantity"
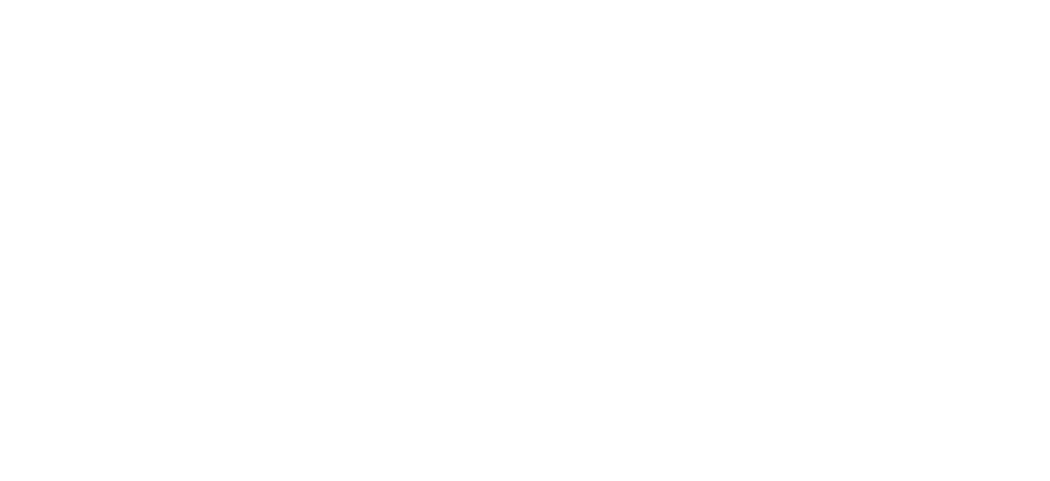
select select ">"
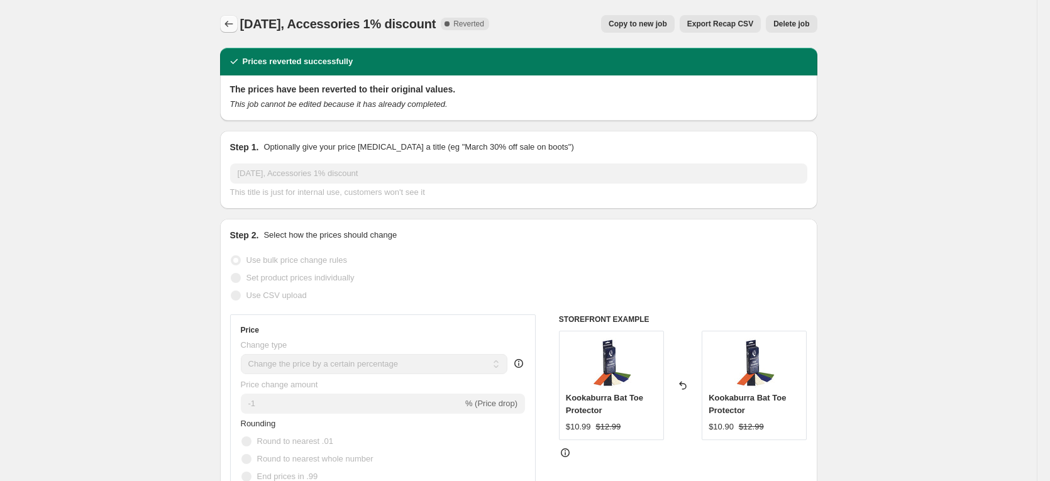
click at [233, 30] on icon "Price change jobs" at bounding box center [229, 24] width 13 height 13
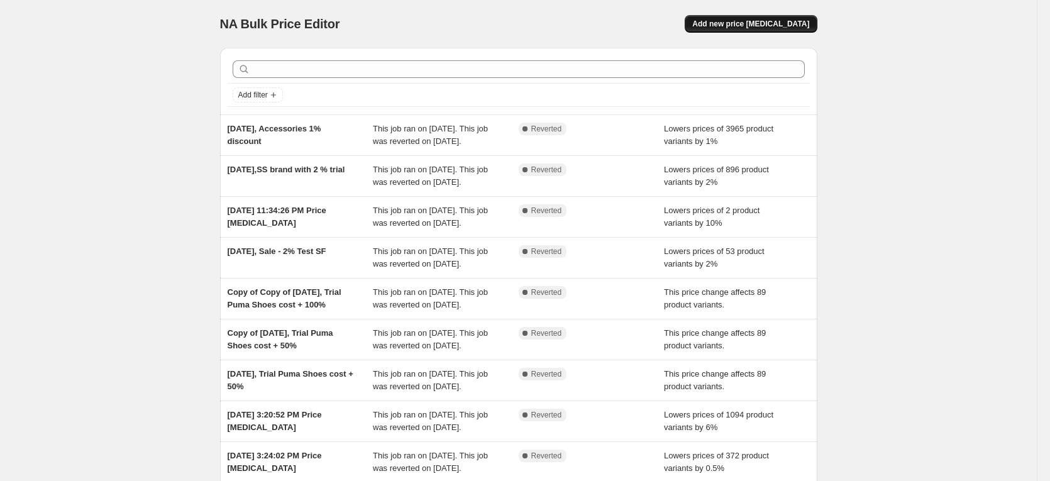
click at [785, 18] on button "Add new price [MEDICAL_DATA]" at bounding box center [751, 24] width 132 height 18
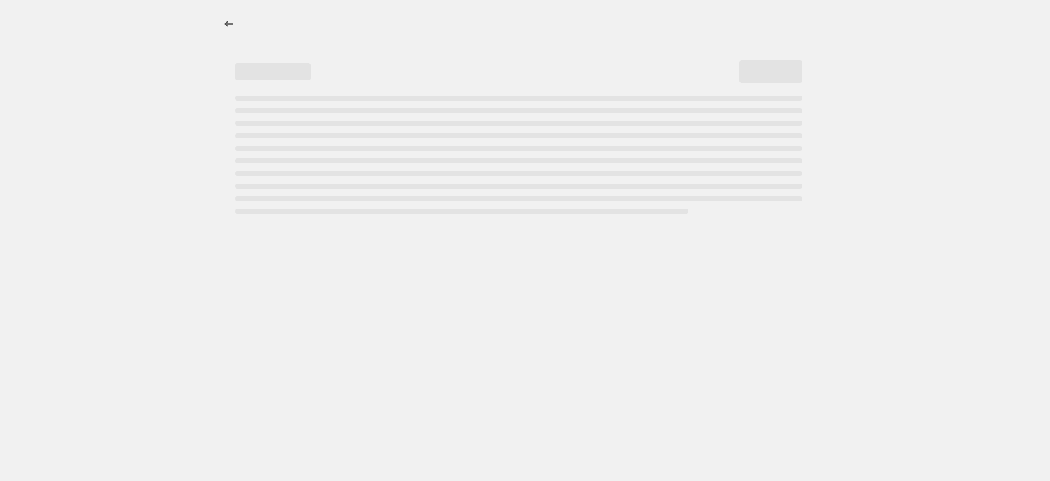
select select "percentage"
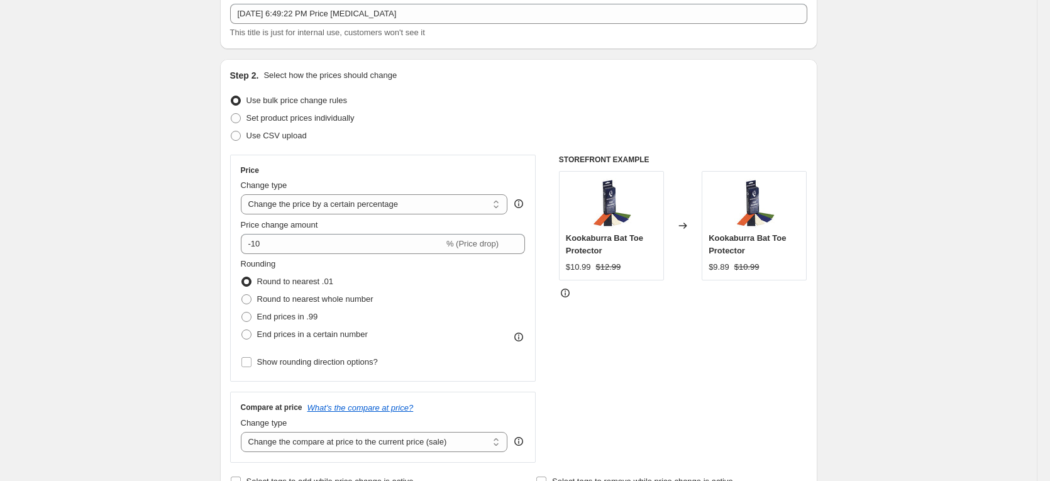
scroll to position [105, 0]
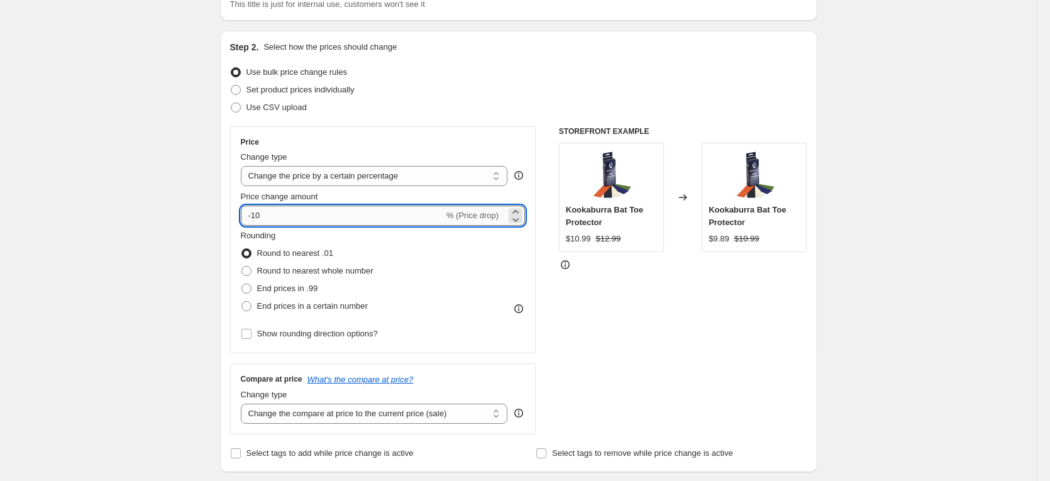
click at [336, 223] on input "-10" at bounding box center [342, 216] width 203 height 20
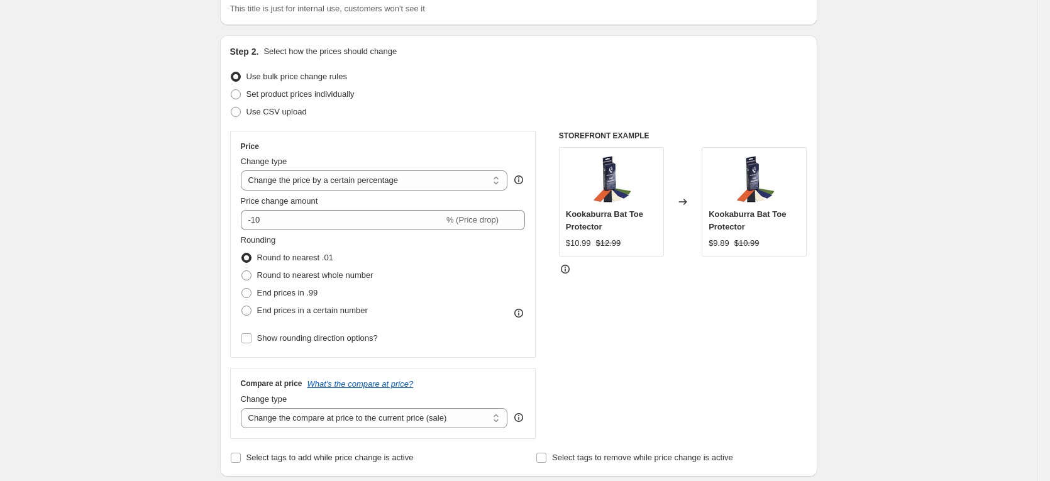
scroll to position [0, 0]
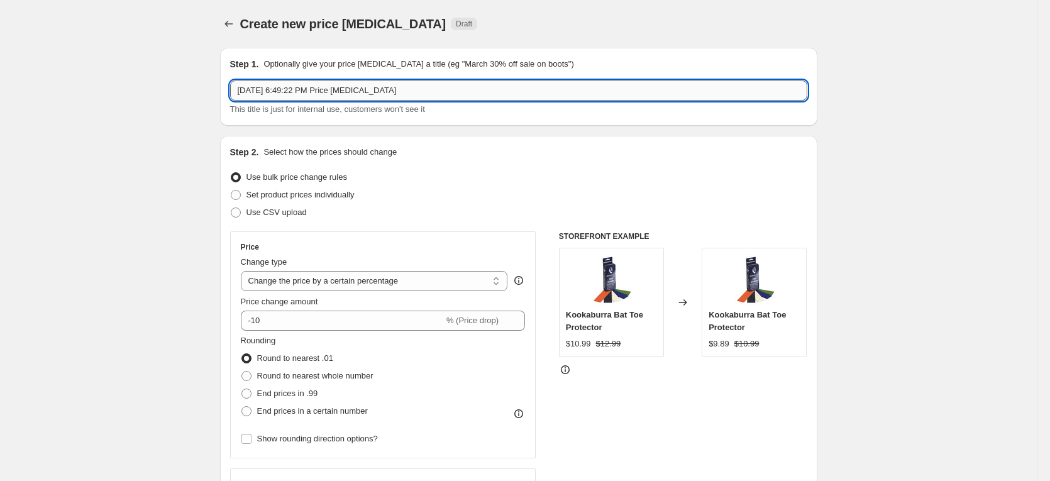
click at [329, 91] on input "[DATE] 6:49:22 PM Price [MEDICAL_DATA]" at bounding box center [518, 90] width 577 height 20
click at [455, 87] on input "[DATE] 6:49:22 PM Price [MEDICAL_DATA]" at bounding box center [518, 90] width 577 height 20
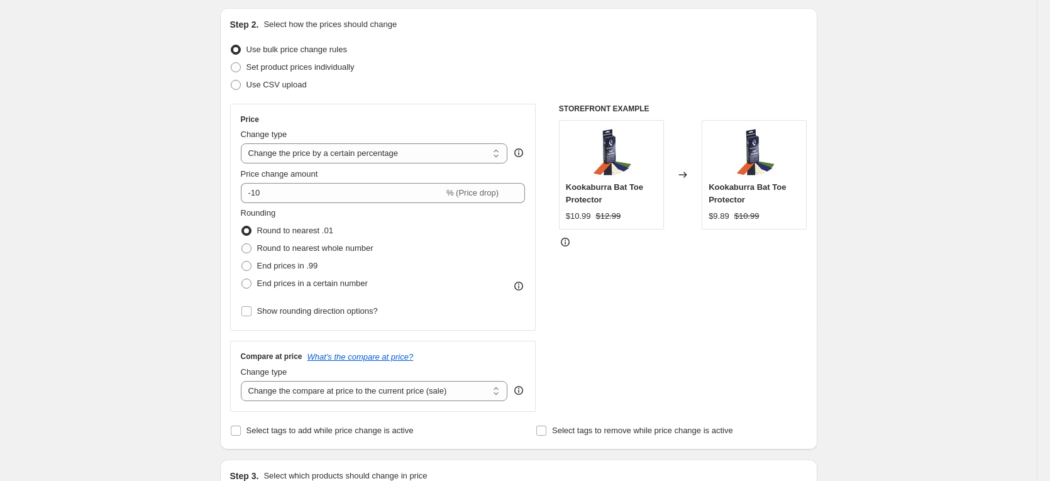
scroll to position [105, 0]
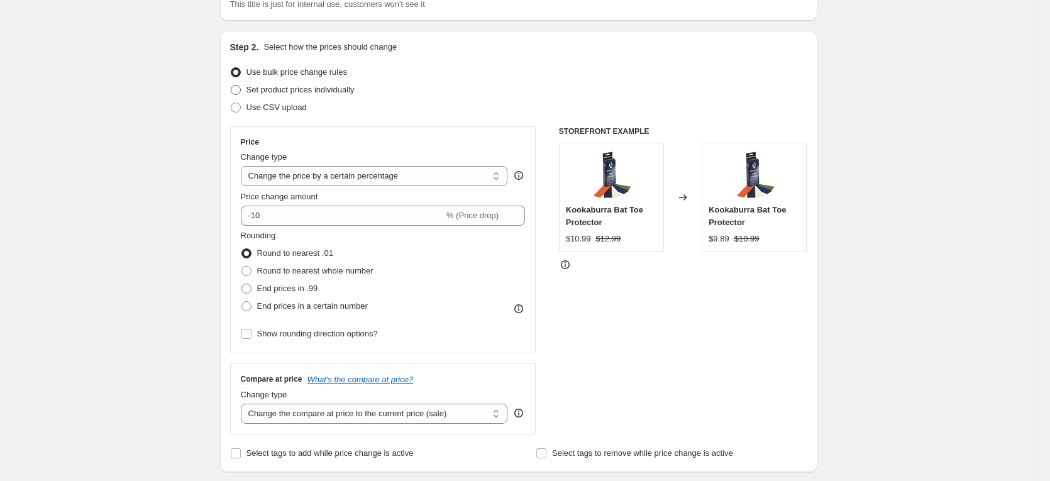
click at [248, 89] on label "Set product prices individually" at bounding box center [292, 90] width 125 height 18
click at [231, 86] on input "Set product prices individually" at bounding box center [231, 85] width 1 height 1
radio input "true"
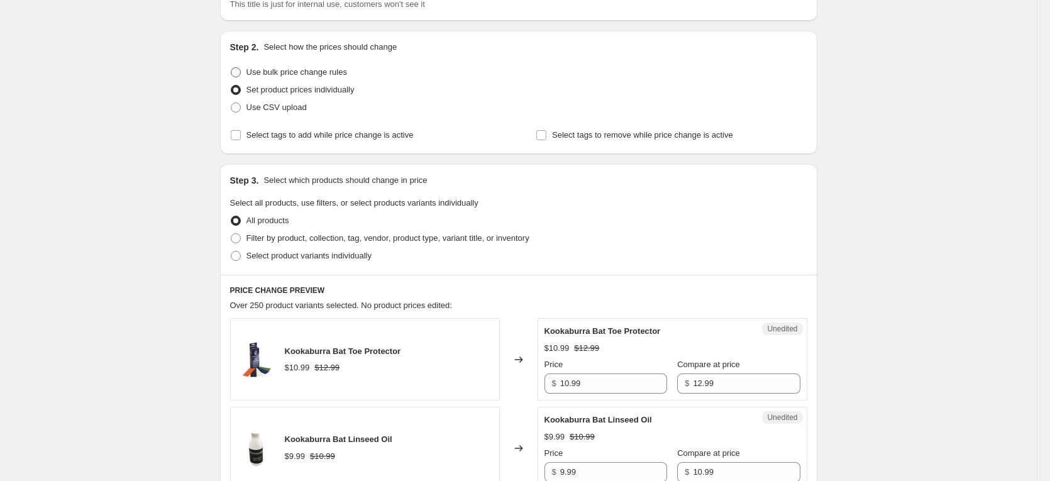
click at [241, 76] on span at bounding box center [236, 72] width 10 height 10
click at [231, 68] on input "Use bulk price change rules" at bounding box center [231, 67] width 1 height 1
radio input "true"
select select "percentage"
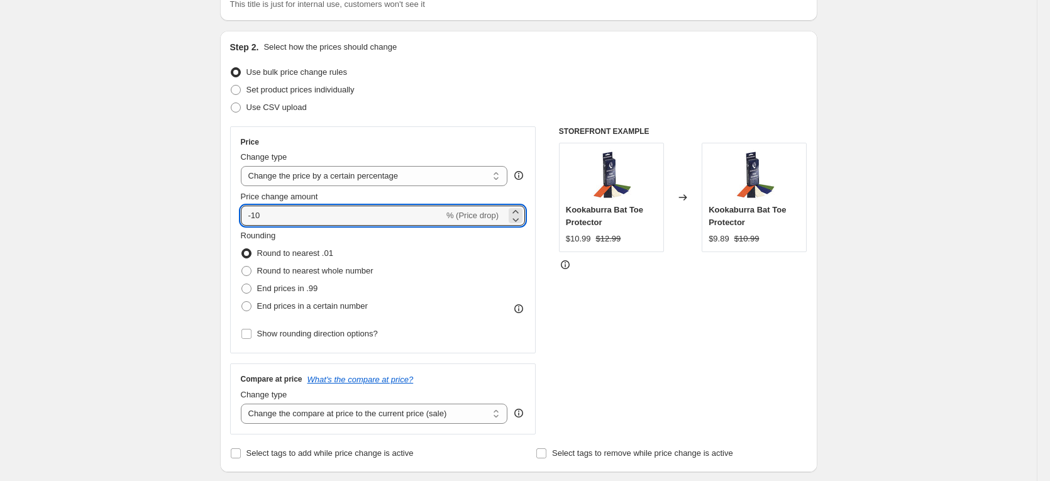
drag, startPoint x: 309, startPoint y: 211, endPoint x: 231, endPoint y: 220, distance: 77.9
click at [231, 220] on div "Step 2. Select how the prices should change Use bulk price change rules Set pro…" at bounding box center [518, 251] width 597 height 441
type input "-1"
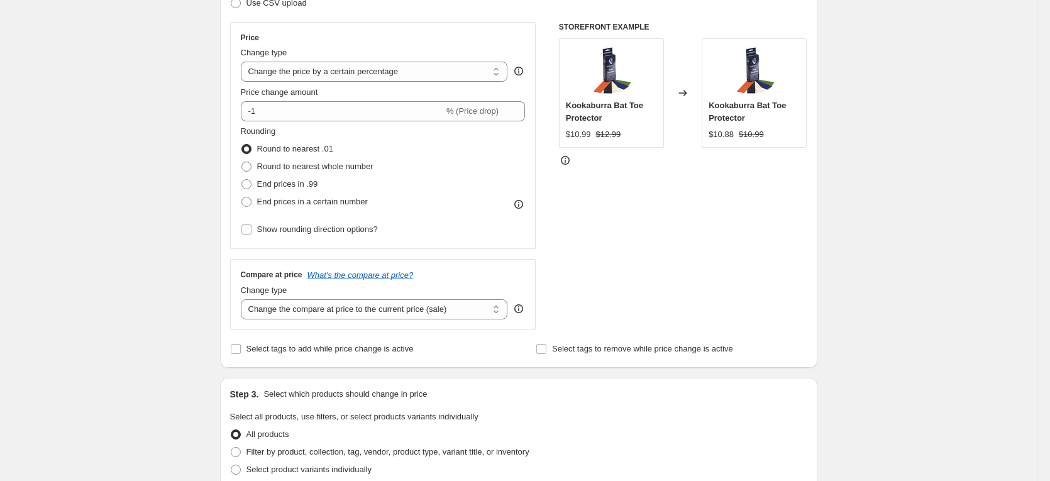
scroll to position [314, 0]
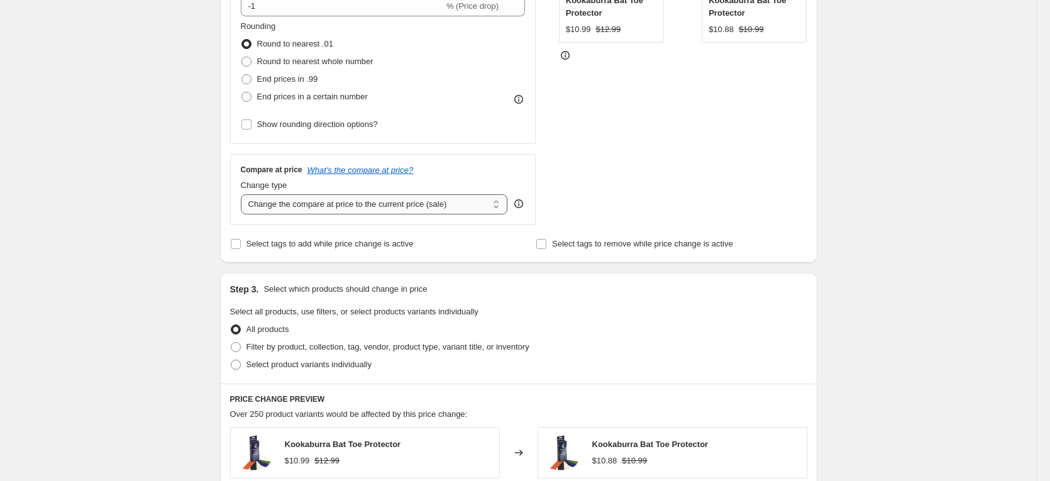
click at [304, 206] on select "Change the compare at price to the current price (sale) Change the compare at p…" at bounding box center [374, 204] width 267 height 20
click at [289, 212] on select "Change the compare at price to the current price (sale) Change the compare at p…" at bounding box center [374, 204] width 267 height 20
select select "no_change"
click at [243, 194] on select "Change the compare at price to the current price (sale) Change the compare at p…" at bounding box center [374, 204] width 267 height 20
click at [343, 203] on select "Change the compare at price to the current price (sale) Change the compare at p…" at bounding box center [374, 204] width 267 height 20
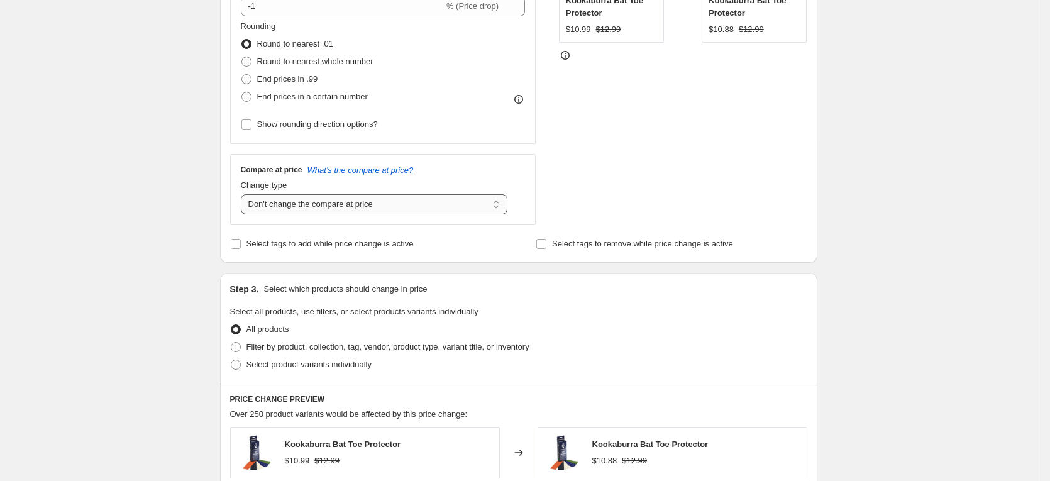
click at [243, 194] on select "Change the compare at price to the current price (sale) Change the compare at p…" at bounding box center [374, 204] width 267 height 20
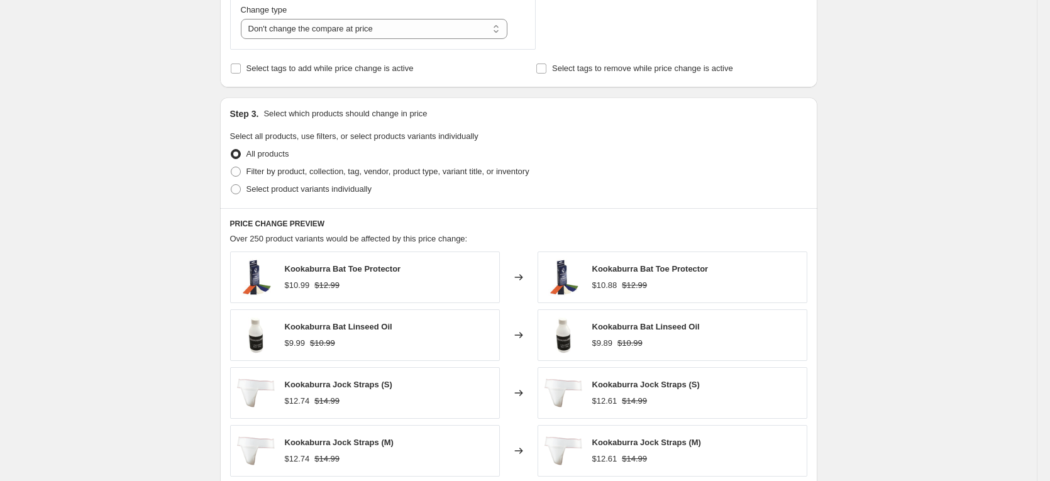
scroll to position [524, 0]
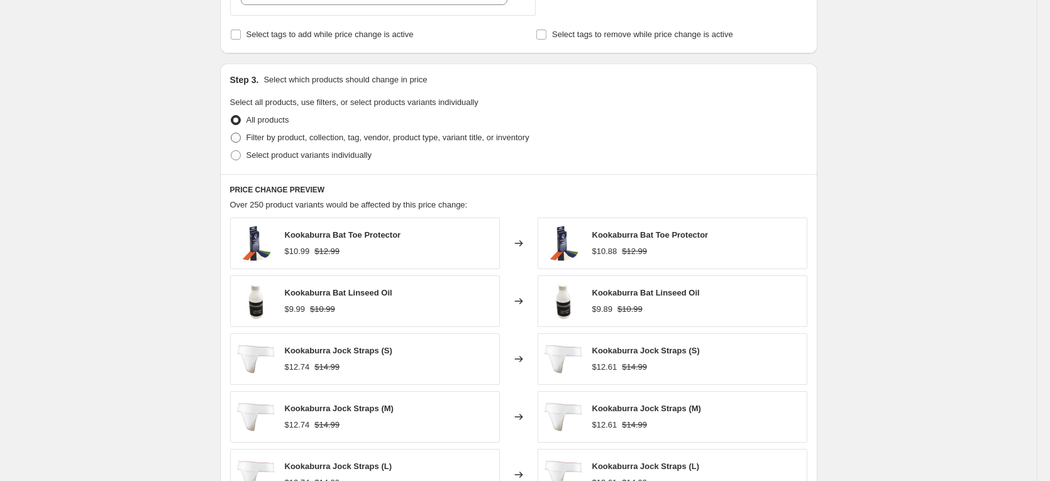
click at [314, 137] on span "Filter by product, collection, tag, vendor, product type, variant title, or inv…" at bounding box center [388, 137] width 283 height 9
click at [231, 133] on input "Filter by product, collection, tag, vendor, product type, variant title, or inv…" at bounding box center [231, 133] width 1 height 1
radio input "true"
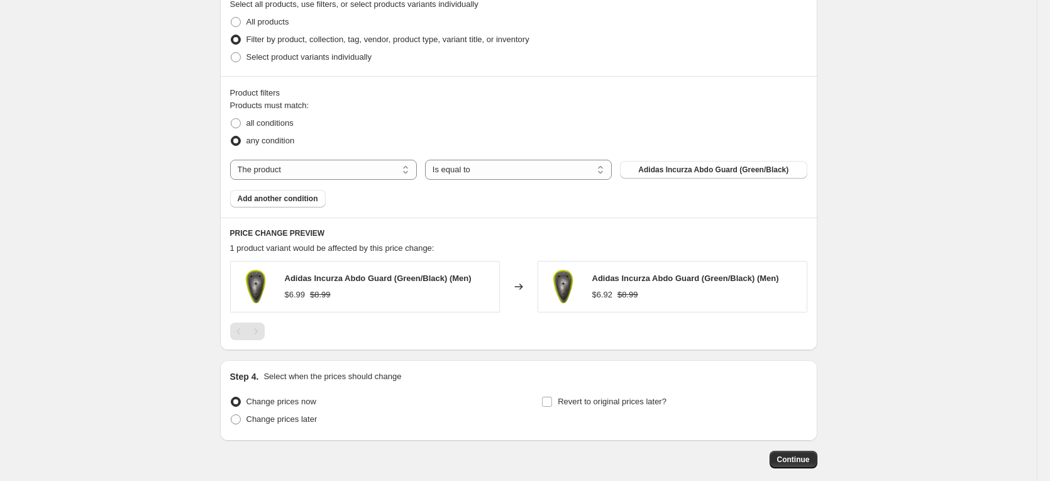
scroll to position [629, 0]
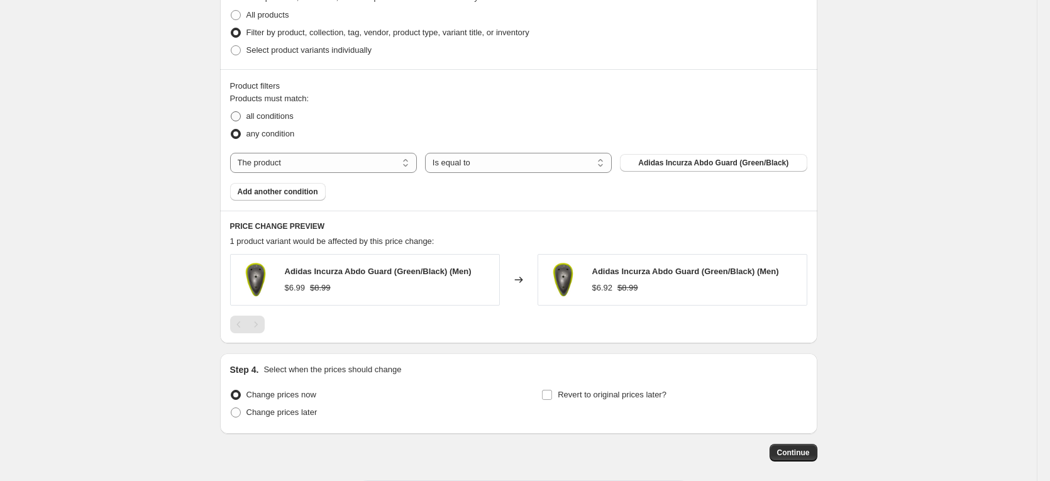
click at [282, 118] on span "all conditions" at bounding box center [270, 115] width 47 height 9
click at [231, 112] on input "all conditions" at bounding box center [231, 111] width 1 height 1
radio input "true"
click at [654, 170] on button "Adidas Incurza Abdo Guard (Green/Black)" at bounding box center [713, 163] width 187 height 18
click at [391, 166] on select "The product The product's collection The product's tag The product's vendor The…" at bounding box center [323, 163] width 187 height 20
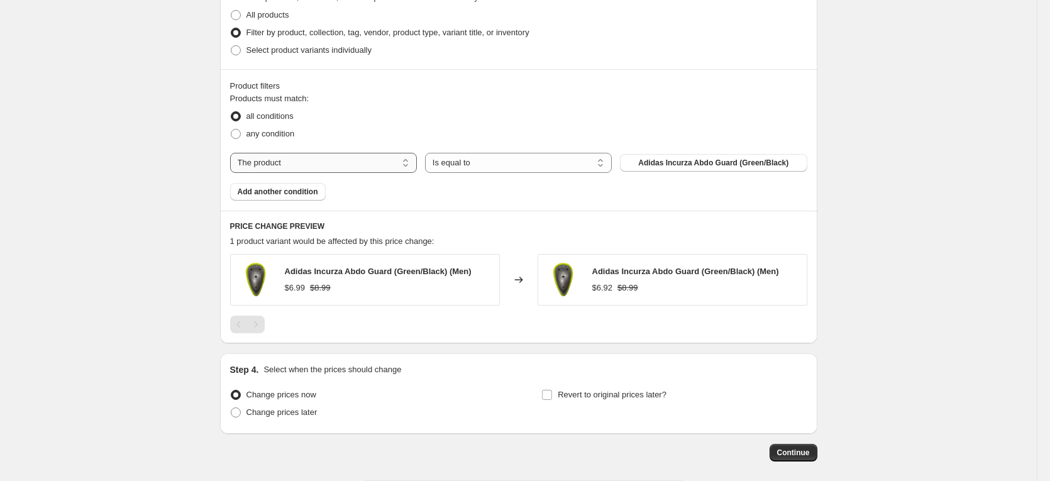
select select "collection"
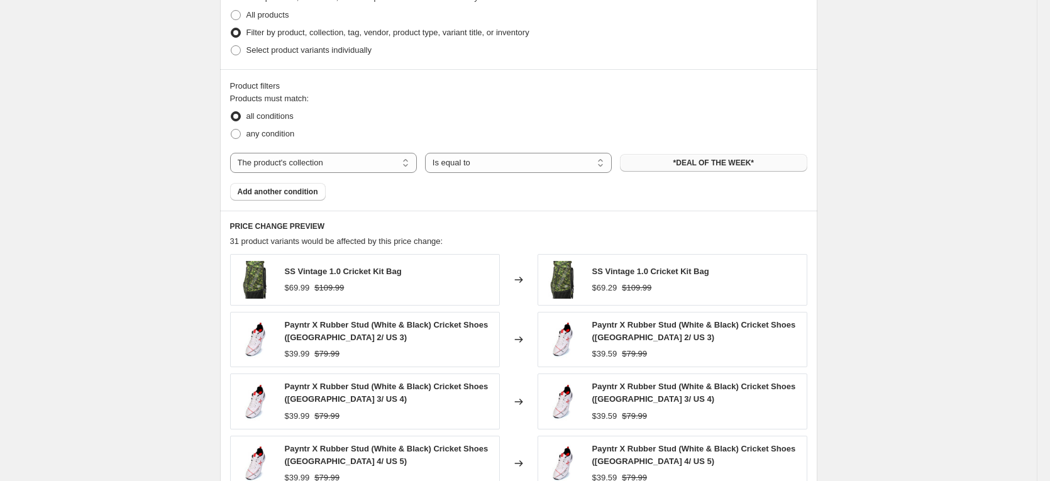
click at [701, 166] on span "*DEAL OF THE WEEK*" at bounding box center [714, 163] width 80 height 10
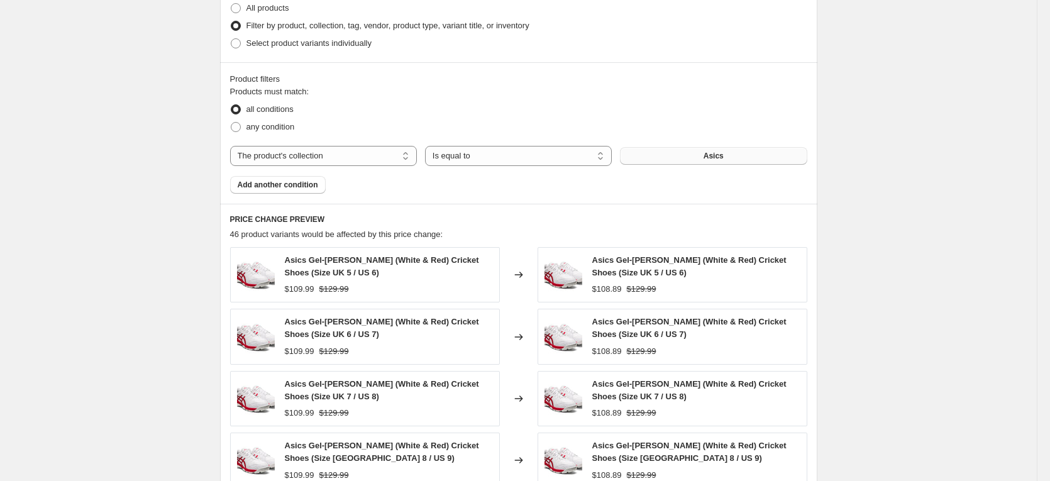
scroll to position [729, 0]
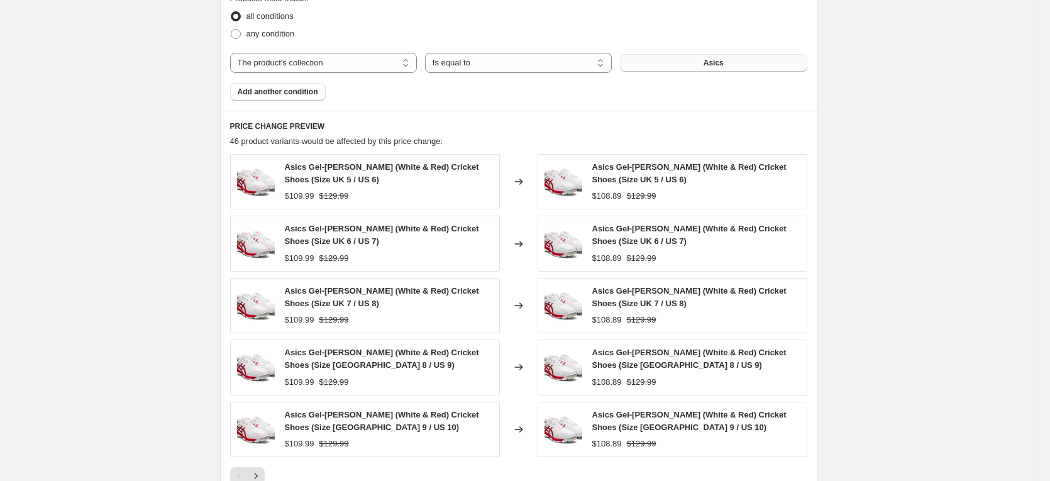
click at [301, 101] on div "Product filters Products must match: all conditions any condition The product T…" at bounding box center [518, 39] width 597 height 141
click at [299, 84] on button "Add another condition" at bounding box center [278, 92] width 96 height 18
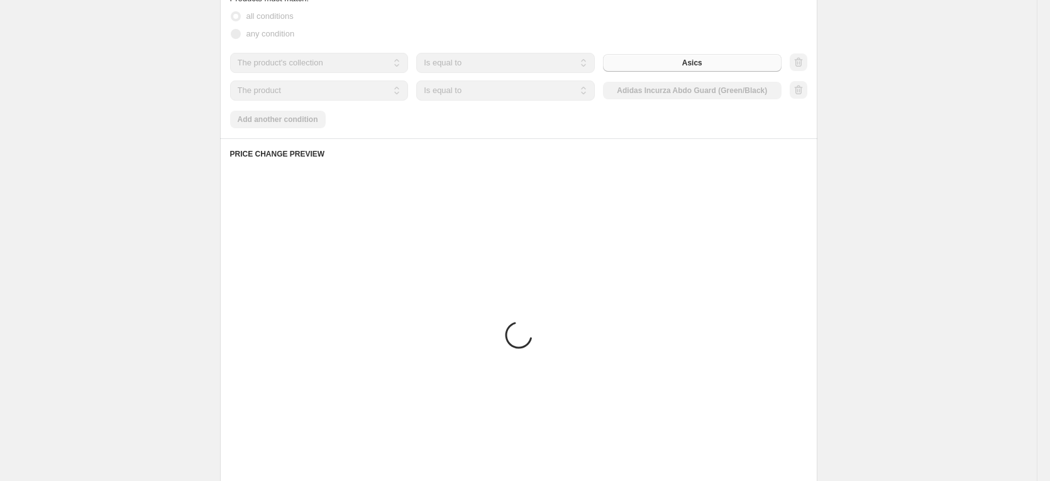
scroll to position [629, 0]
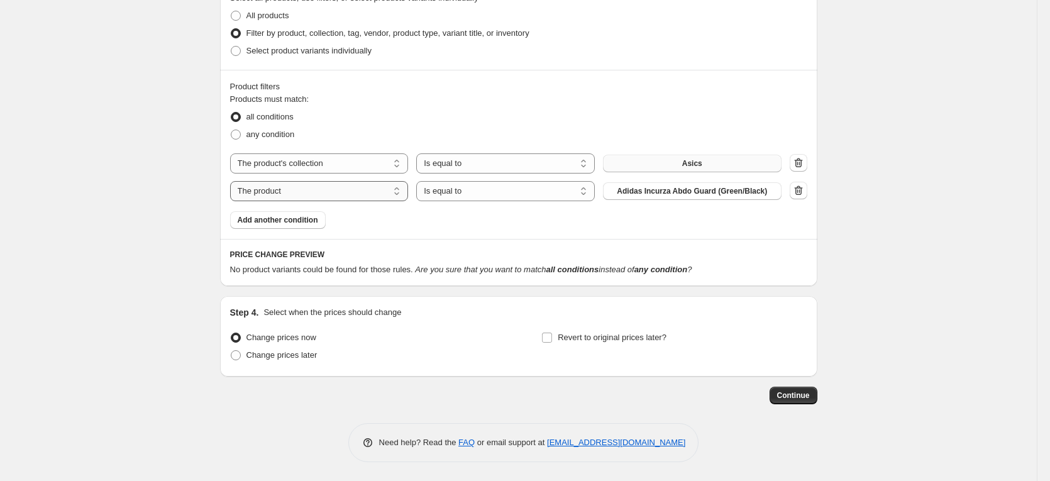
click at [355, 197] on select "The product The product's collection The product's tag The product's vendor The…" at bounding box center [319, 191] width 179 height 20
select select "product_status"
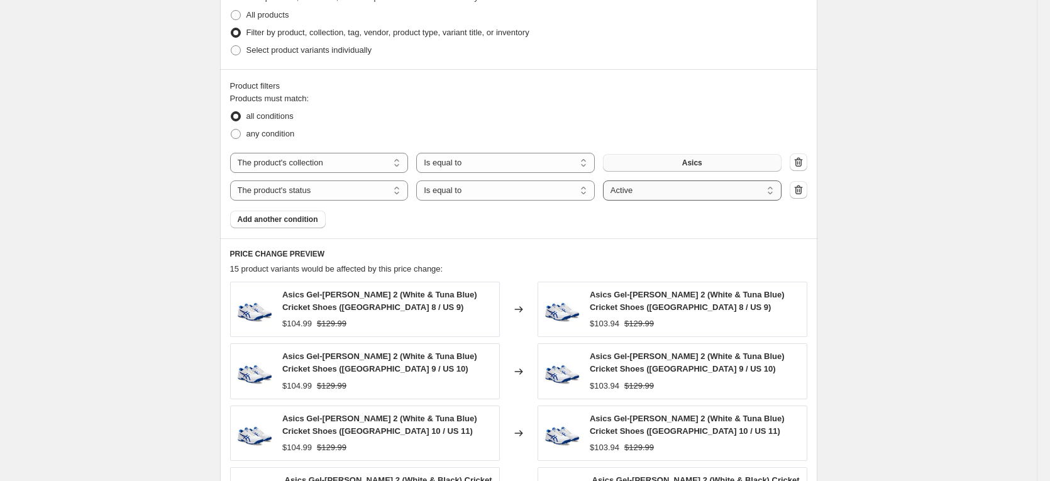
click at [657, 191] on select "Active Draft Archived" at bounding box center [692, 190] width 179 height 20
click at [606, 180] on select "Active Draft Archived" at bounding box center [692, 190] width 179 height 20
click at [270, 224] on span "Add another condition" at bounding box center [278, 219] width 80 height 10
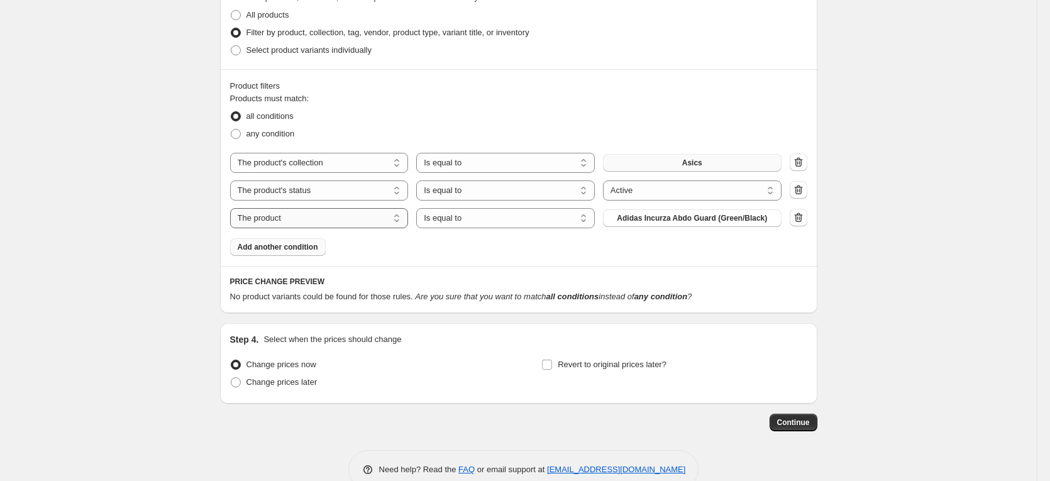
click at [311, 223] on select "The product The product's collection The product's tag The product's vendor The…" at bounding box center [319, 218] width 179 height 20
select select "inventory_quantity"
click at [540, 228] on select "Is equal to Is not equal to Is greater than Is less than" at bounding box center [505, 218] width 179 height 20
select select ">"
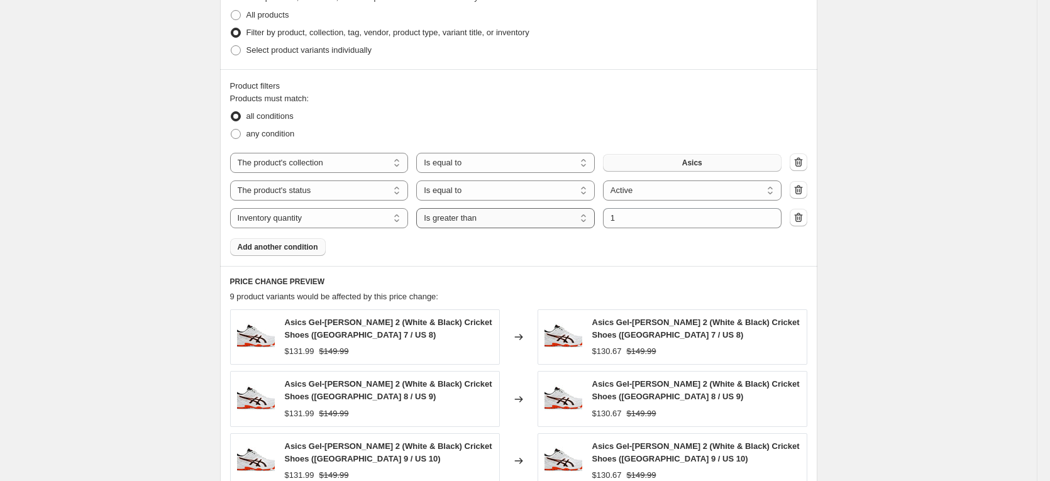
click at [510, 223] on select "Is equal to Is not equal to Is greater than Is less than" at bounding box center [505, 218] width 179 height 20
click at [419, 208] on select "Is equal to Is not equal to Is greater than Is less than" at bounding box center [505, 218] width 179 height 20
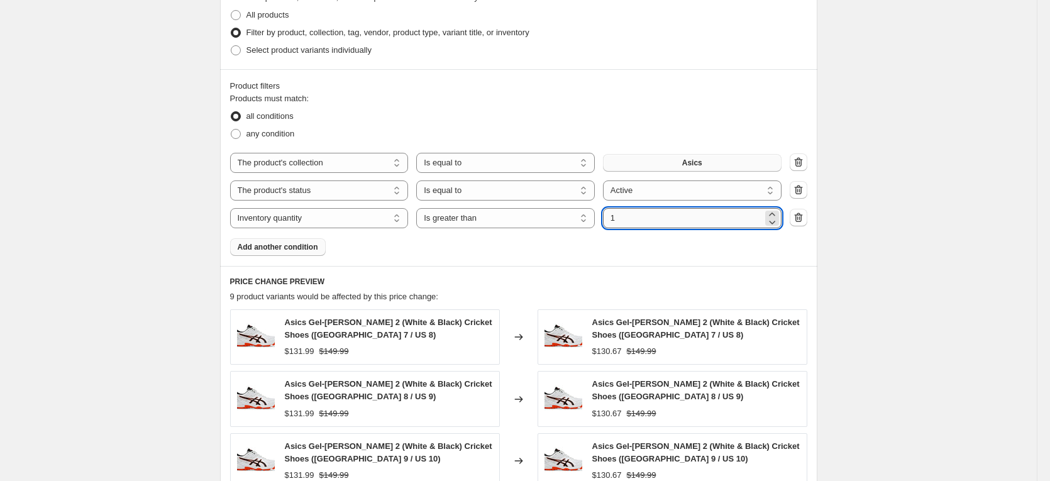
click at [636, 211] on input "1" at bounding box center [683, 218] width 160 height 20
drag, startPoint x: 616, startPoint y: 222, endPoint x: 604, endPoint y: 222, distance: 11.9
click at [604, 222] on div "The product The product's collection The product's tag The product's vendor The…" at bounding box center [506, 218] width 552 height 20
type input "0"
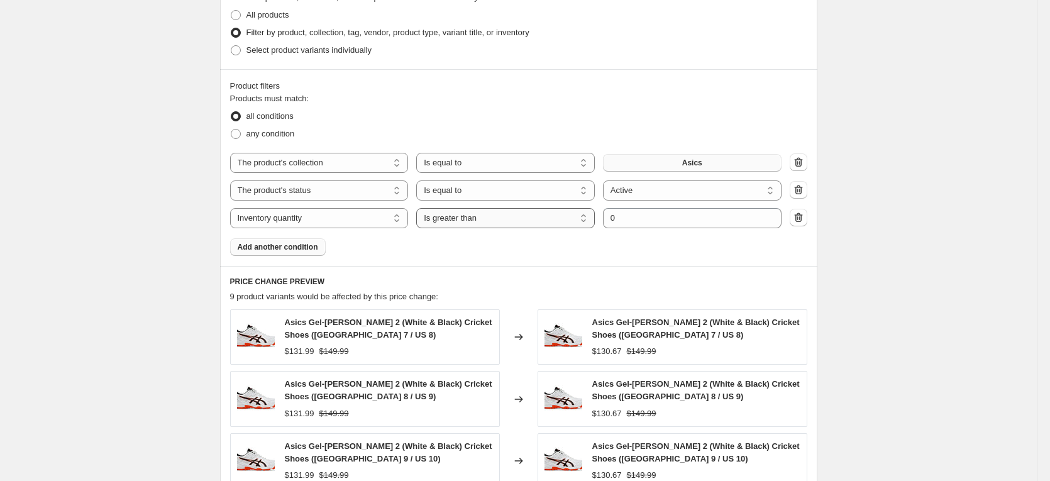
click at [504, 218] on select "Is equal to Is not equal to Is greater than Is less than" at bounding box center [505, 218] width 179 height 20
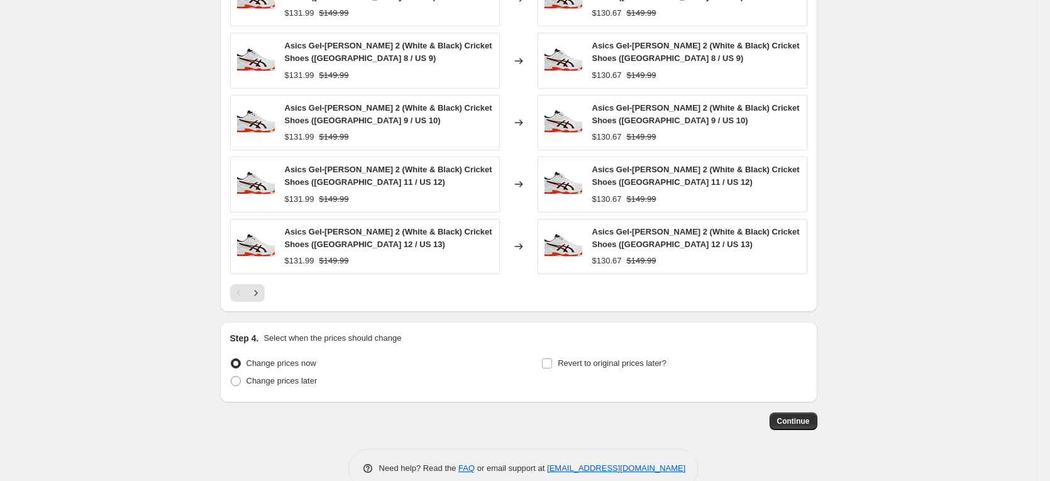
scroll to position [994, 0]
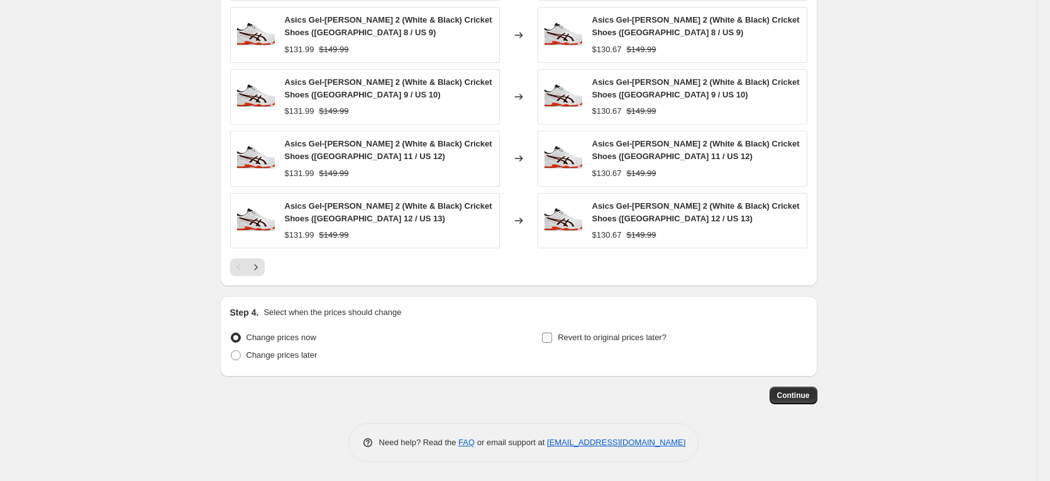
click at [559, 336] on label "Revert to original prices later?" at bounding box center [603, 338] width 125 height 18
click at [552, 336] on input "Revert to original prices later?" at bounding box center [547, 338] width 10 height 10
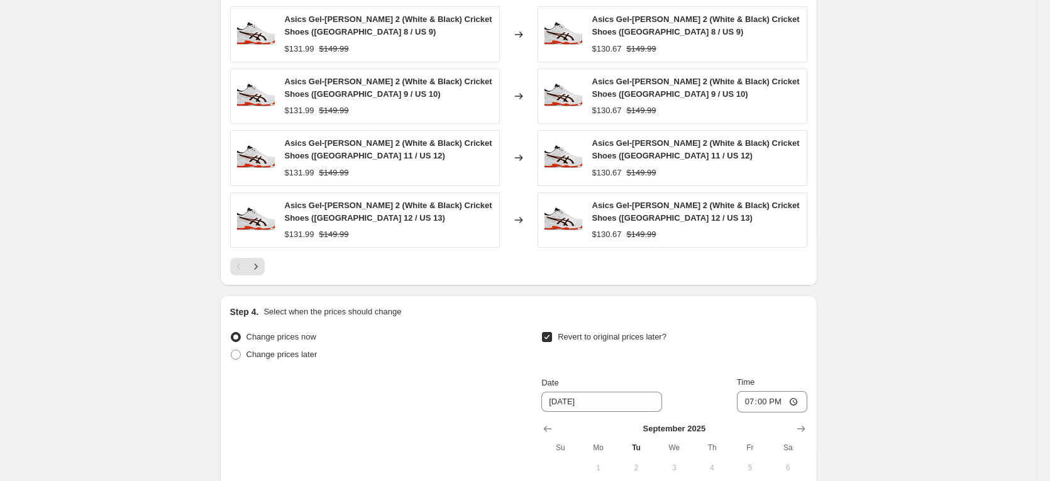
scroll to position [1203, 0]
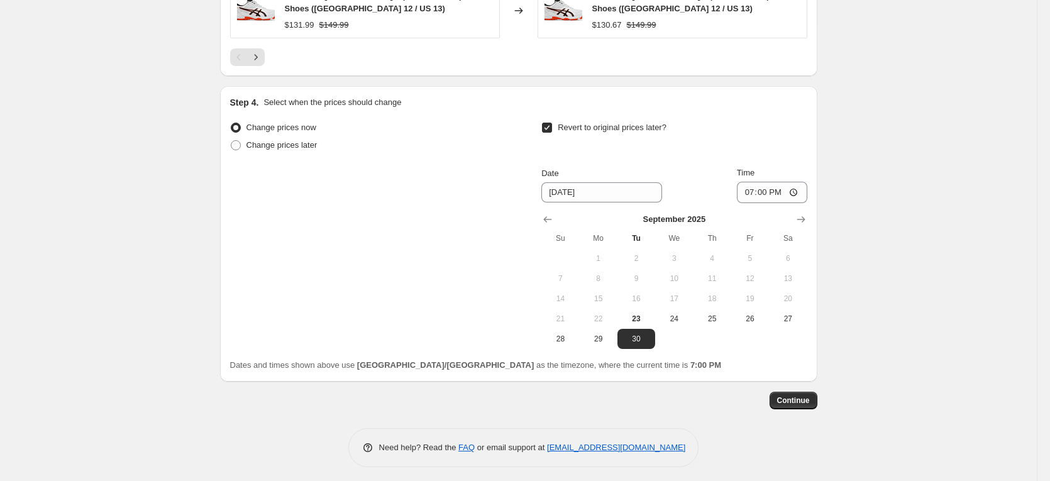
click at [552, 128] on input "Revert to original prices later?" at bounding box center [547, 128] width 10 height 10
checkbox input "false"
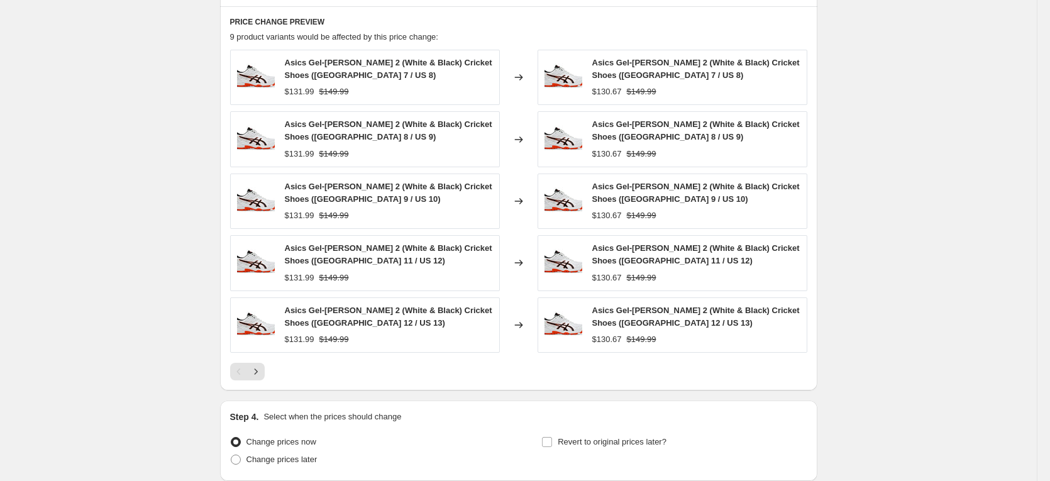
scroll to position [994, 0]
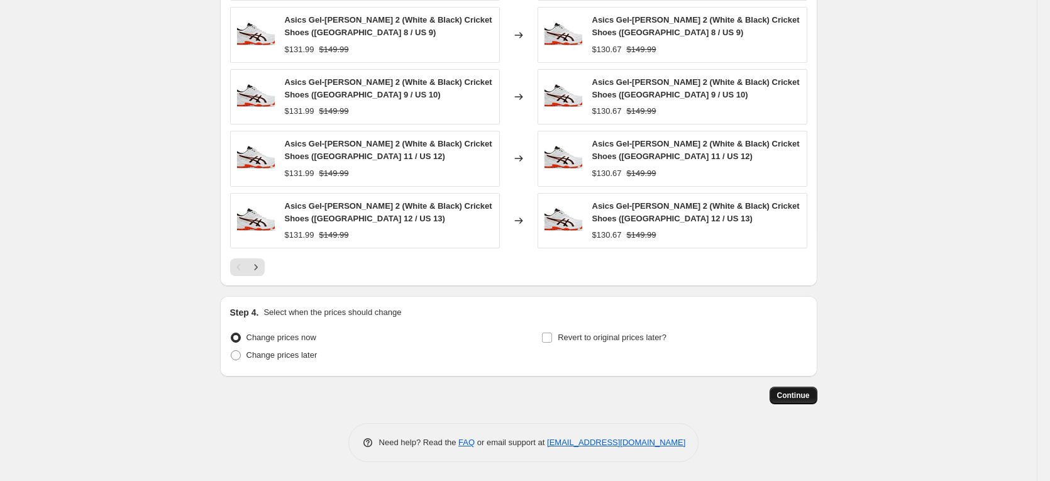
click at [789, 397] on span "Continue" at bounding box center [793, 396] width 33 height 10
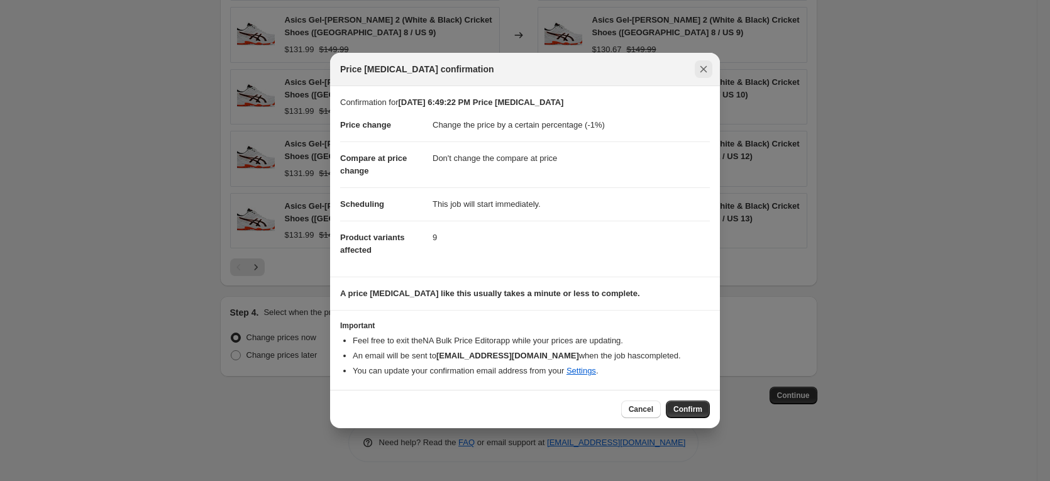
click at [705, 69] on icon "Close" at bounding box center [703, 69] width 13 height 13
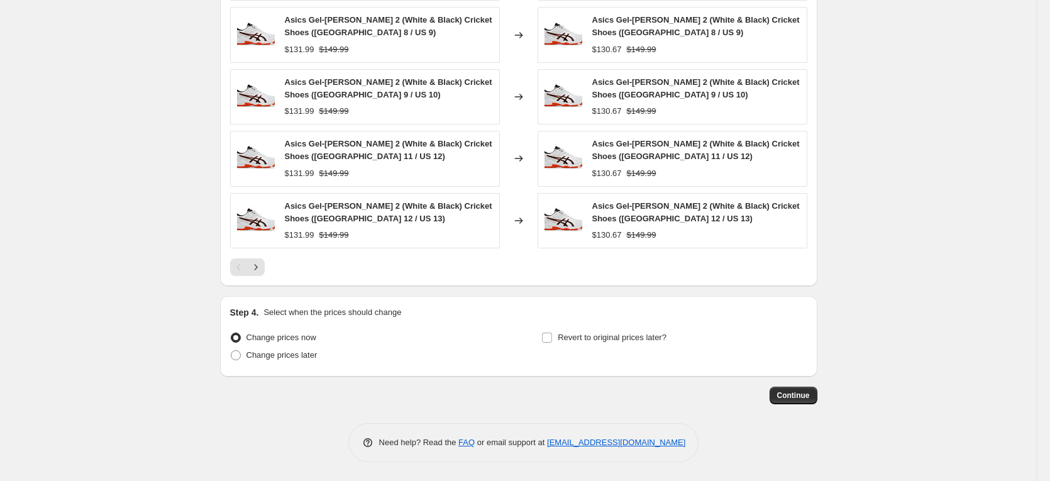
click at [785, 396] on span "Continue" at bounding box center [793, 396] width 33 height 10
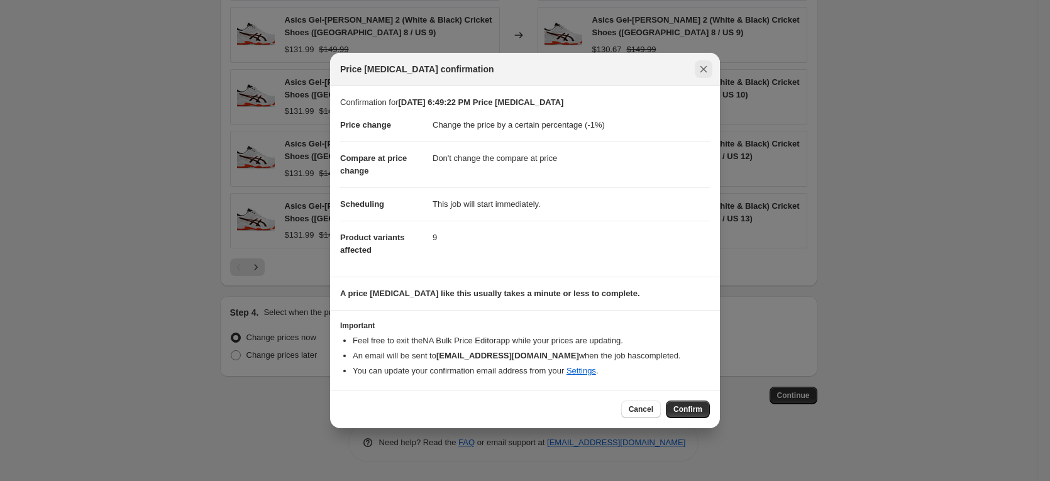
click at [704, 70] on icon "Close" at bounding box center [703, 69] width 13 height 13
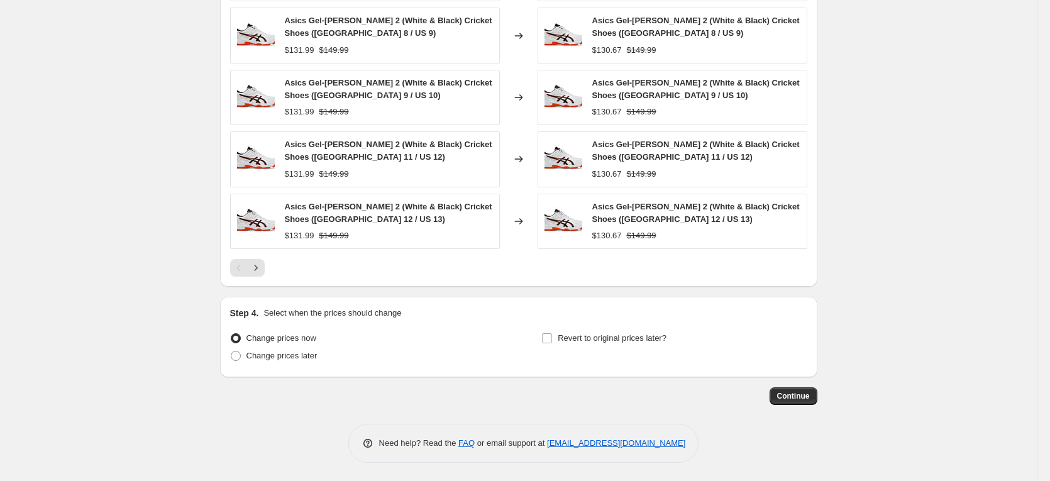
scroll to position [994, 0]
click at [794, 399] on span "Continue" at bounding box center [793, 396] width 33 height 10
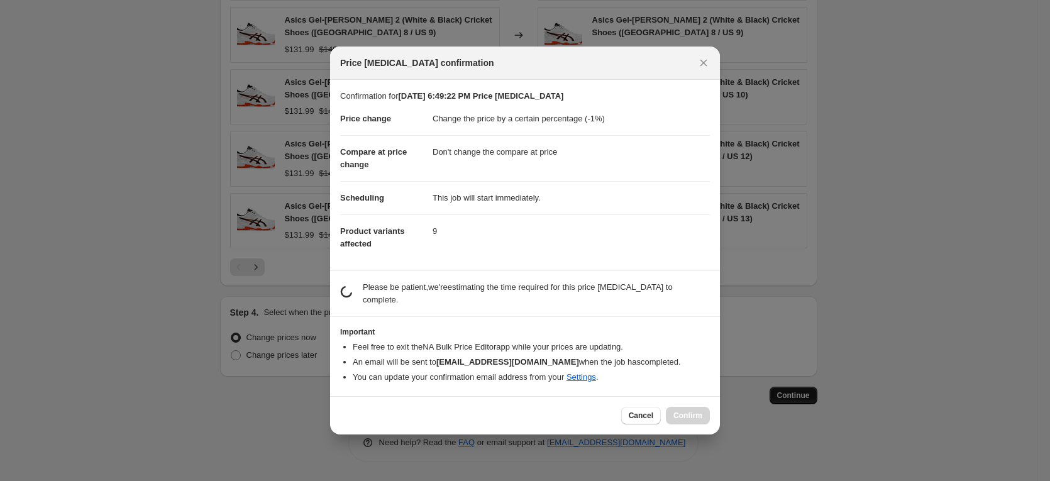
scroll to position [0, 0]
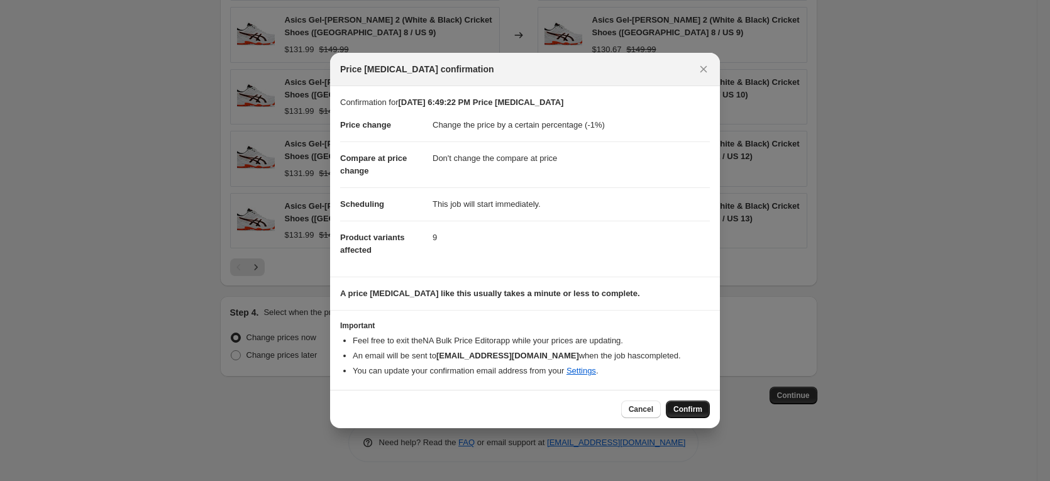
click at [690, 408] on span "Confirm" at bounding box center [688, 409] width 29 height 10
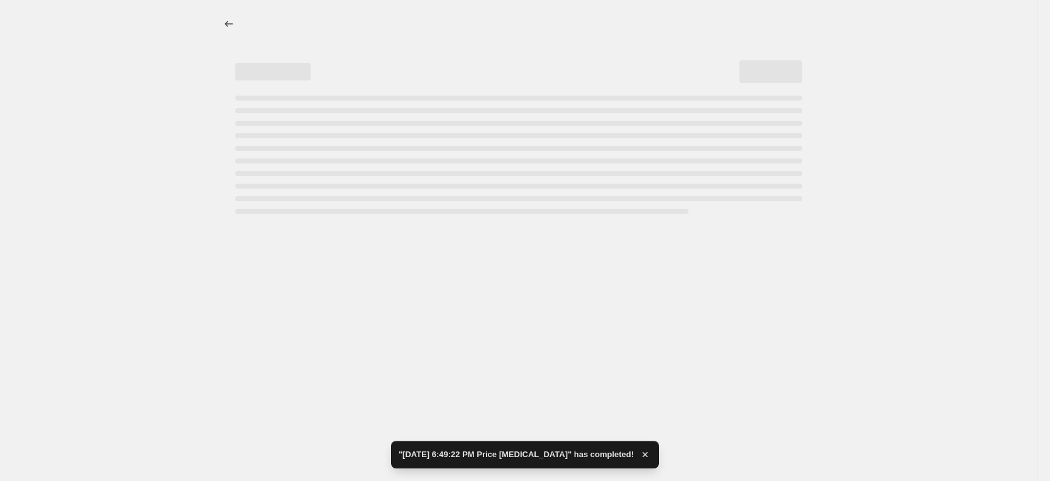
select select "percentage"
select select "no_change"
select select "collection"
select select "product_status"
select select "inventory_quantity"
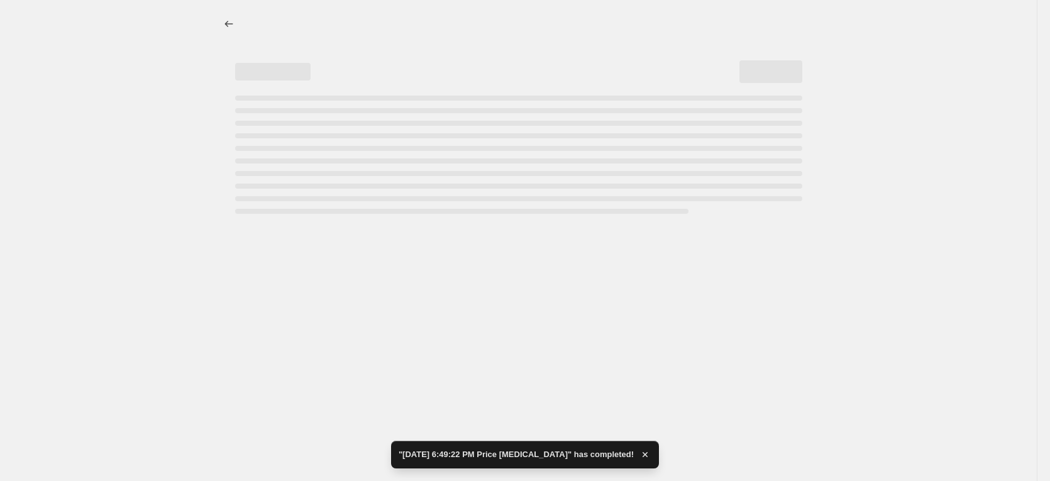
select select ">"
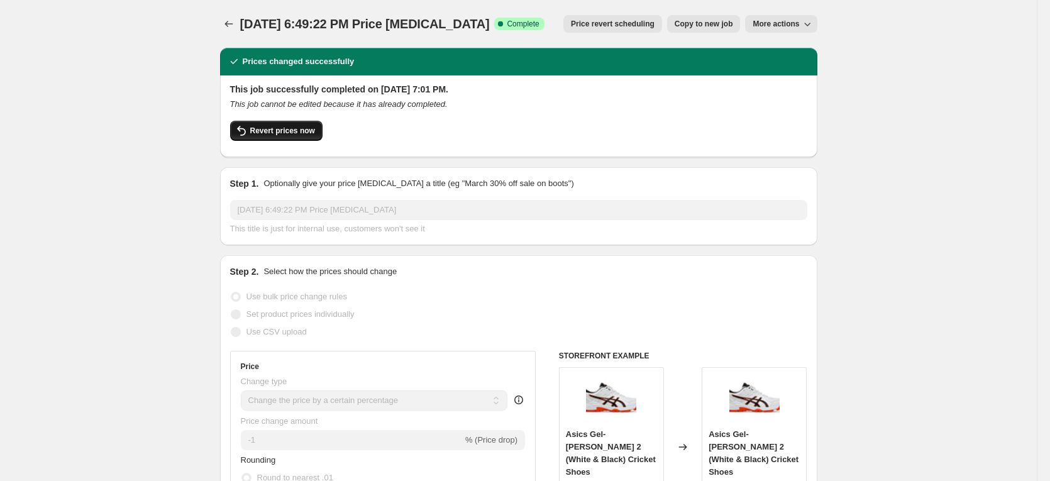
click at [267, 128] on span "Revert prices now" at bounding box center [282, 131] width 65 height 10
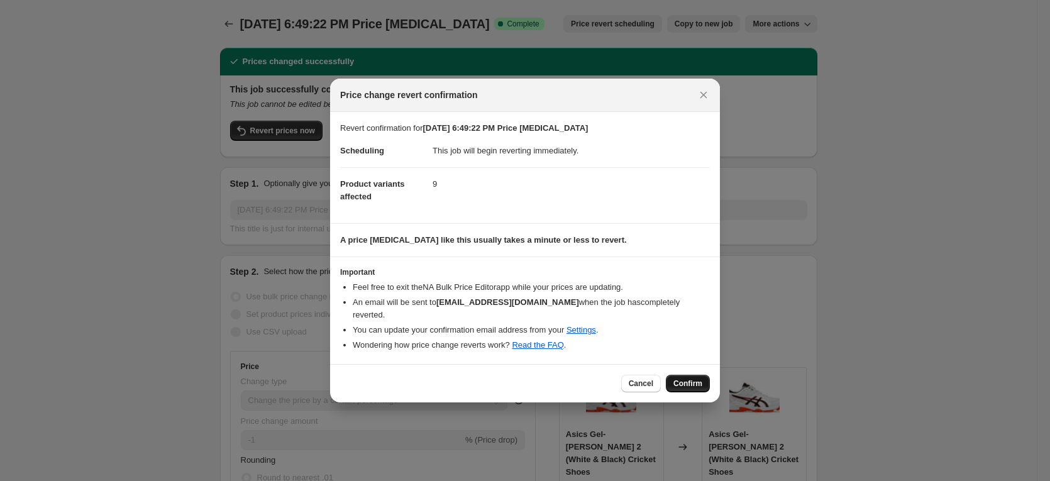
click at [694, 379] on span "Confirm" at bounding box center [688, 384] width 29 height 10
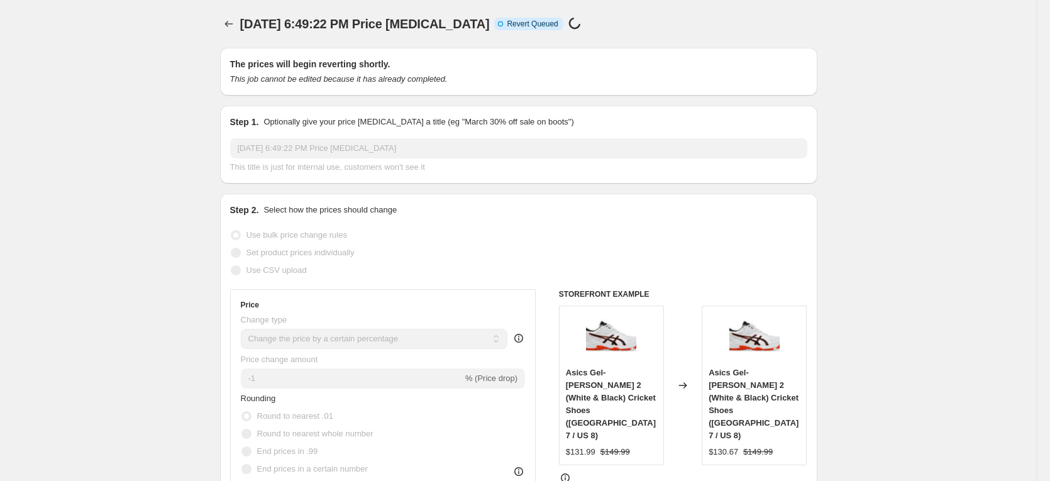
select select "percentage"
select select "no_change"
select select "collection"
select select "product_status"
select select "inventory_quantity"
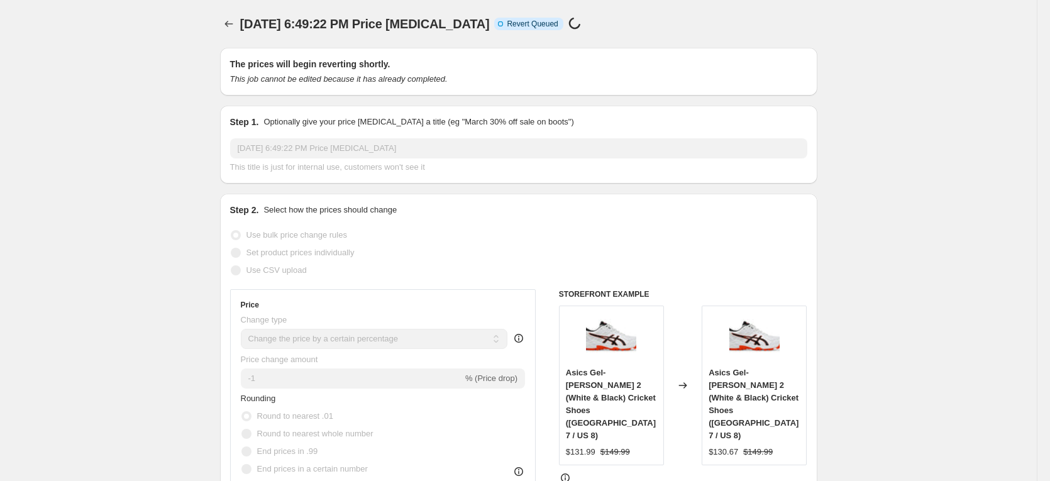
select select ">"
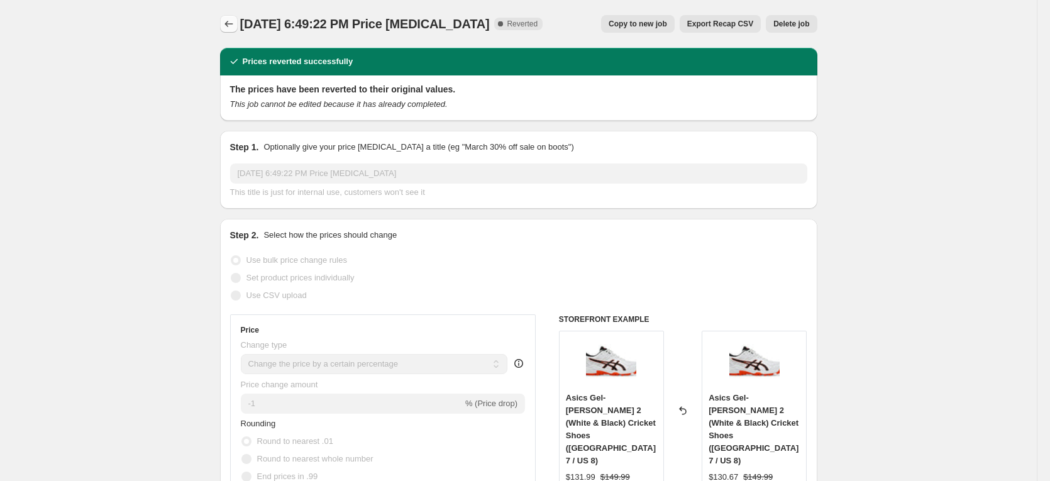
click at [233, 23] on icon "Price change jobs" at bounding box center [229, 24] width 13 height 13
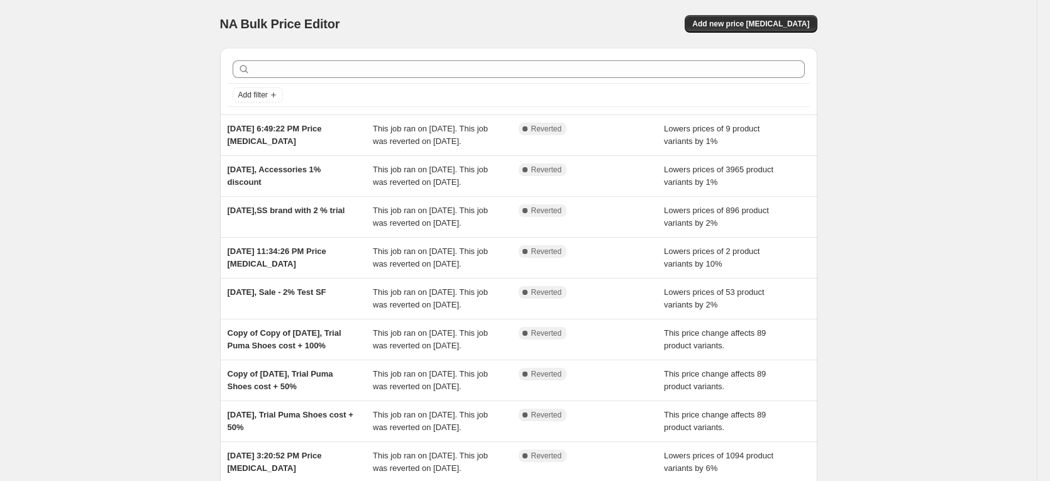
click at [982, 110] on div "NA Bulk Price Editor. This page is ready NA Bulk Price Editor Add new price [ME…" at bounding box center [518, 324] width 1037 height 648
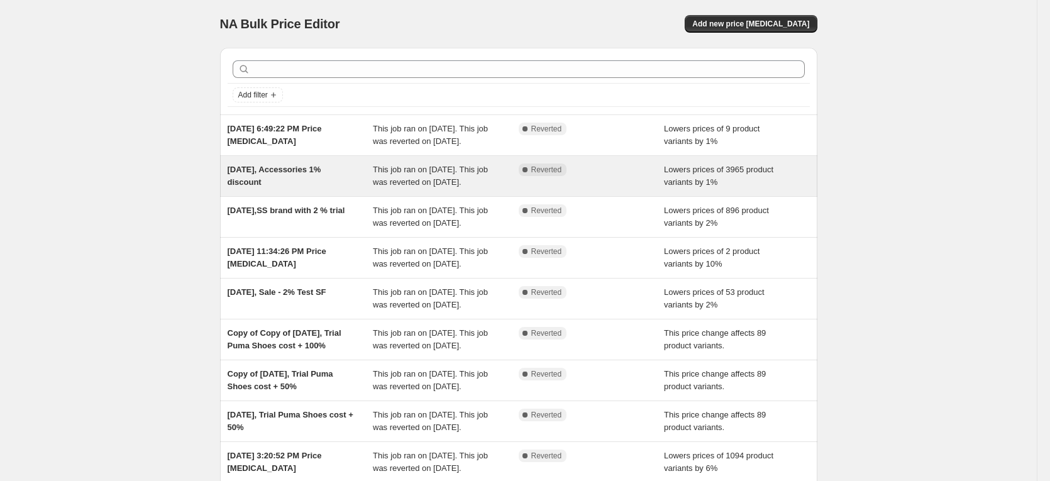
click at [306, 184] on span "[DATE], Accessories 1% discount" at bounding box center [275, 176] width 94 height 22
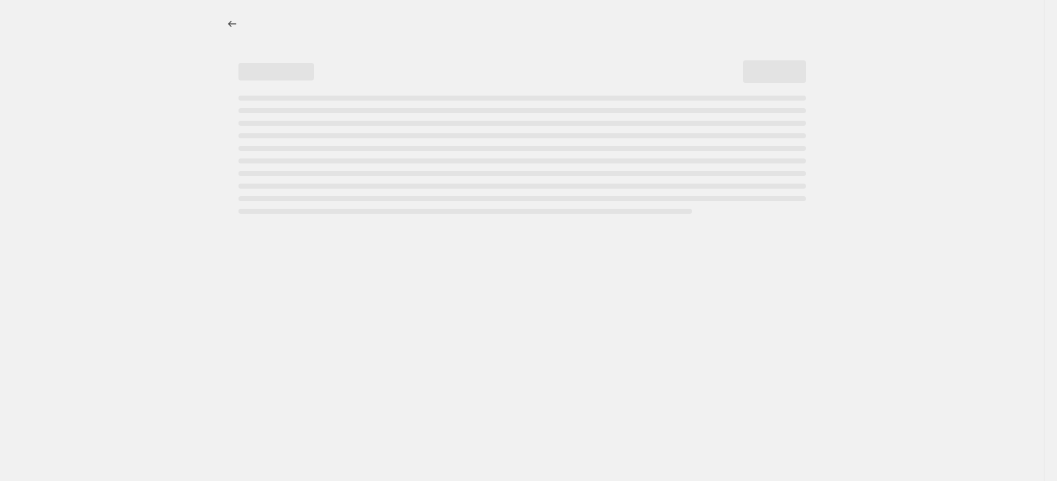
select select "percentage"
select select "no_change"
select select "collection"
select select "product_status"
select select "inventory_quantity"
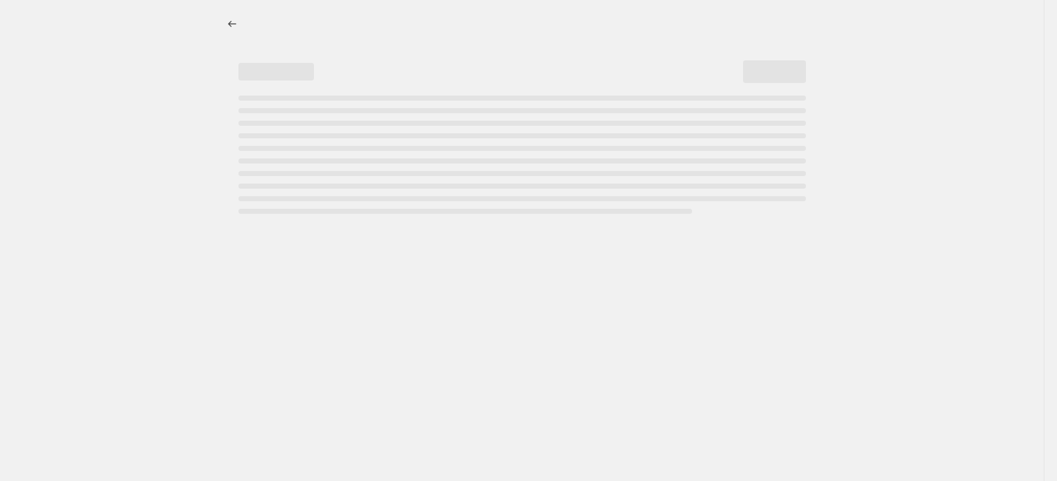
select select ">"
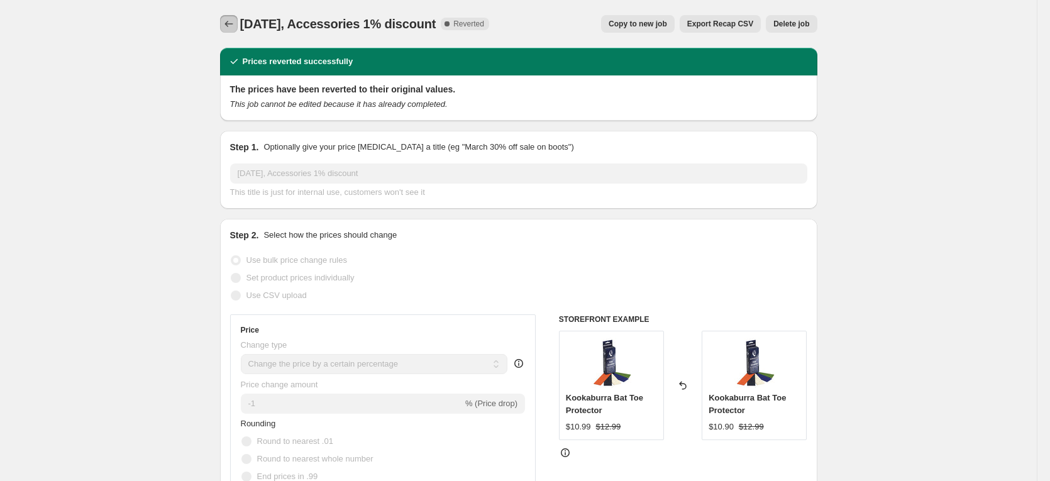
click at [227, 27] on icon "Price change jobs" at bounding box center [229, 24] width 13 height 13
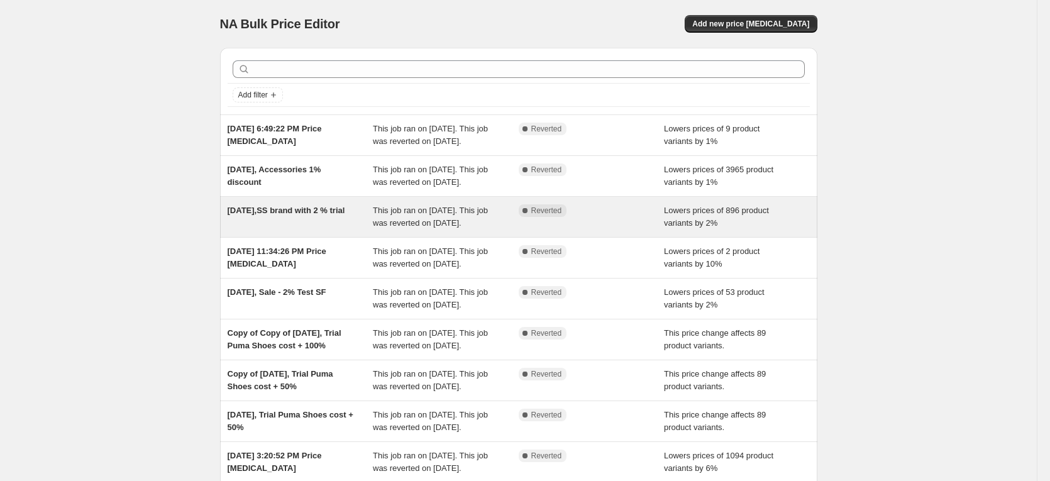
click at [280, 215] on span "[DATE],SS brand with 2 % trial" at bounding box center [287, 210] width 118 height 9
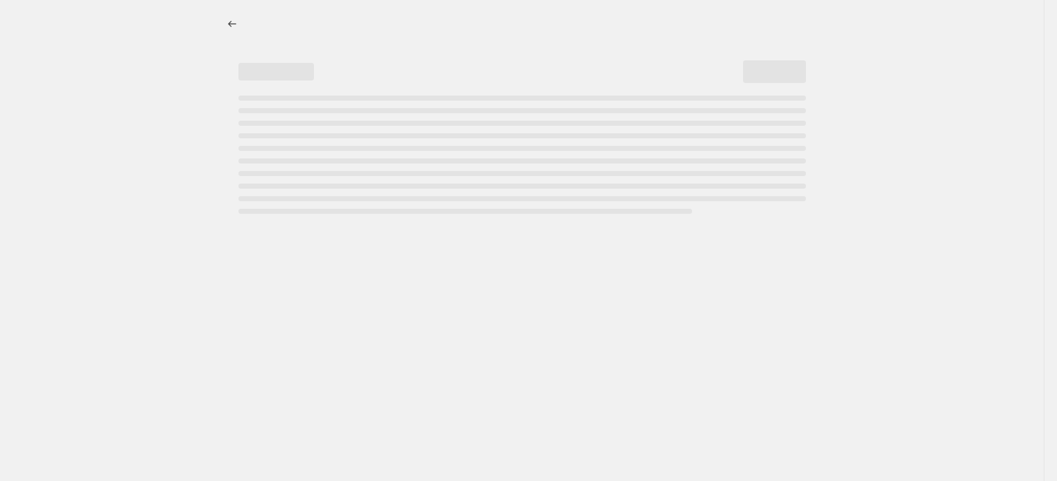
select select "percentage"
select select "no_change"
select select "vendor"
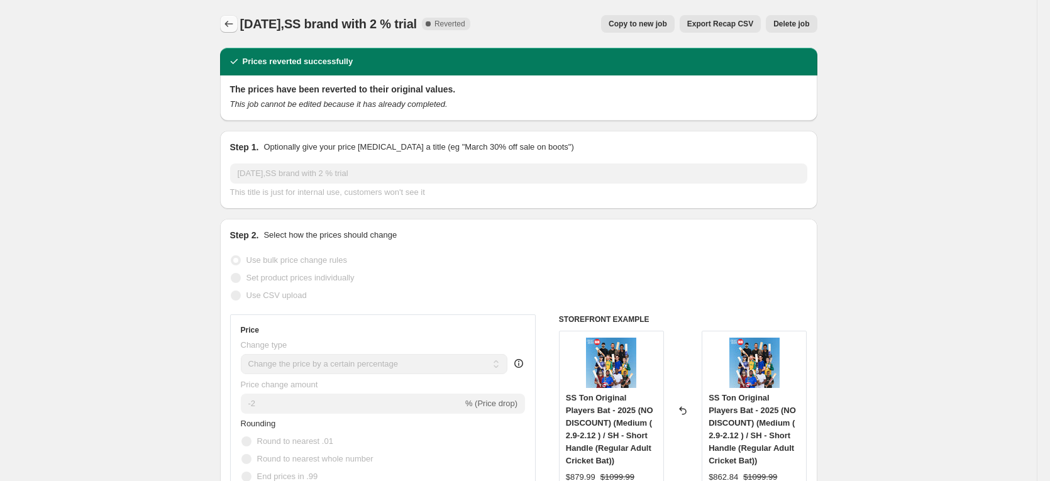
click at [231, 21] on icon "Price change jobs" at bounding box center [229, 24] width 13 height 13
